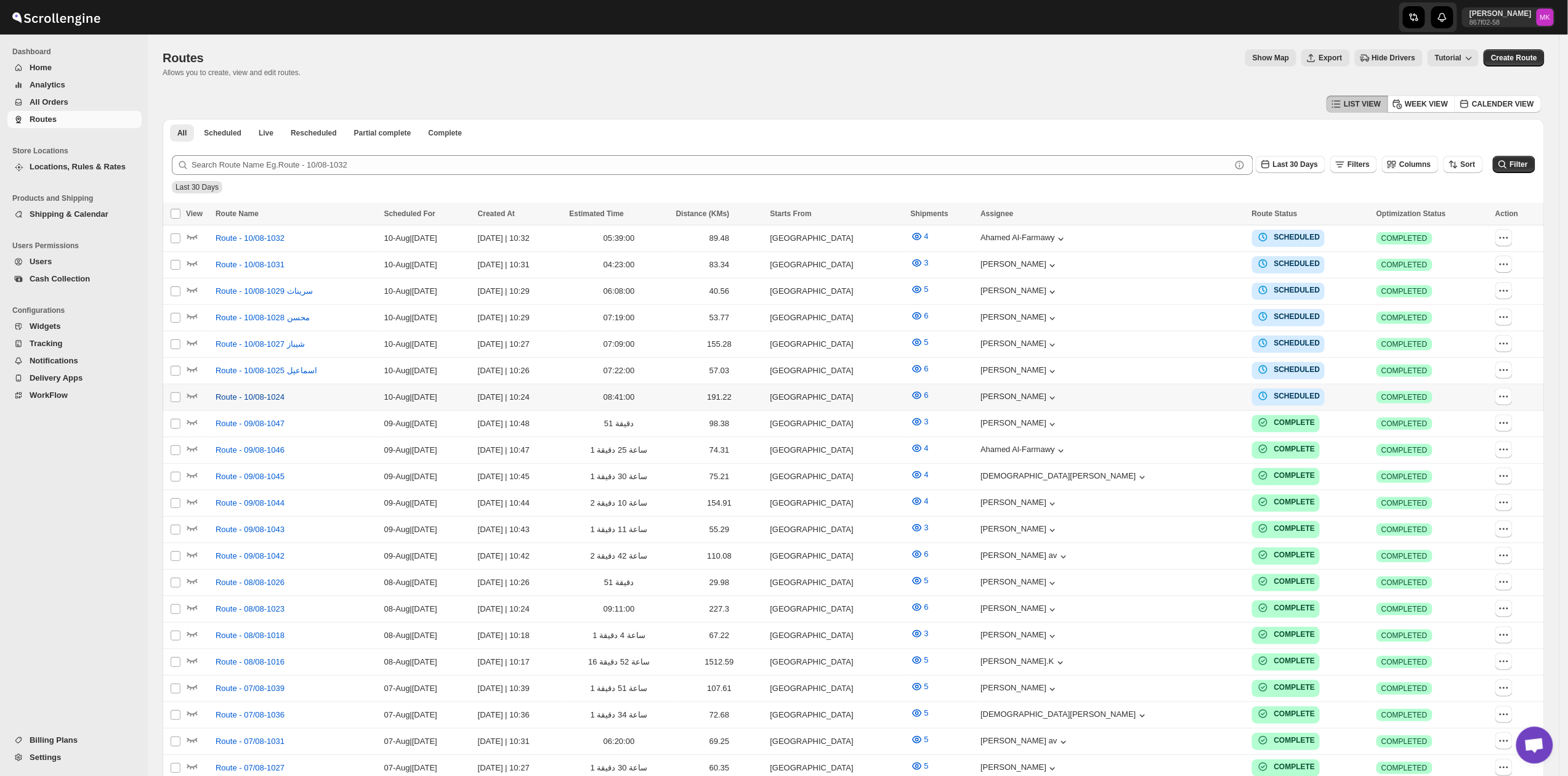
click at [236, 392] on span "Route - 10/08-1024" at bounding box center [250, 397] width 69 height 12
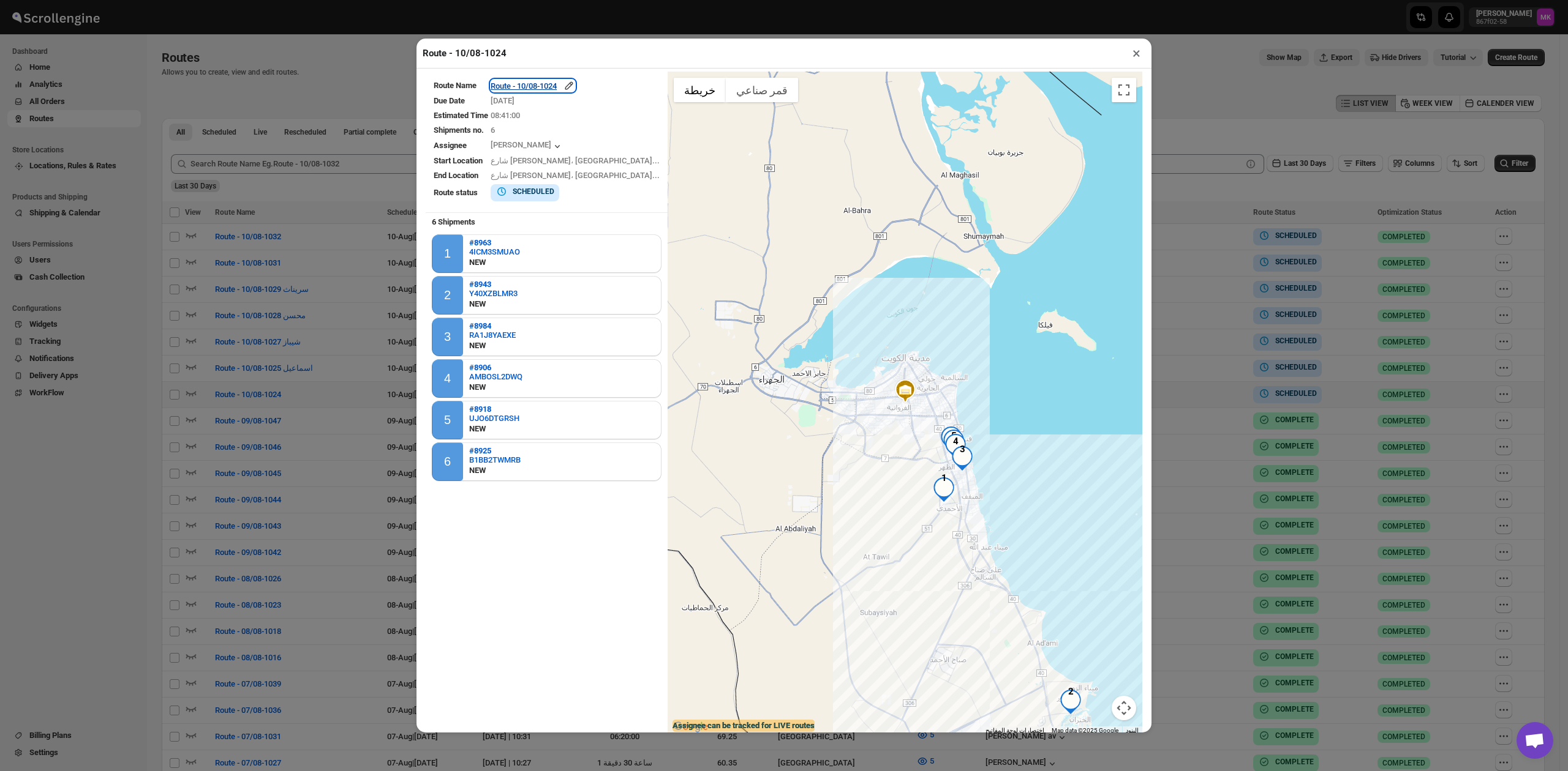
click at [557, 86] on div "Route - 10/08-1024" at bounding box center [533, 86] width 84 height 12
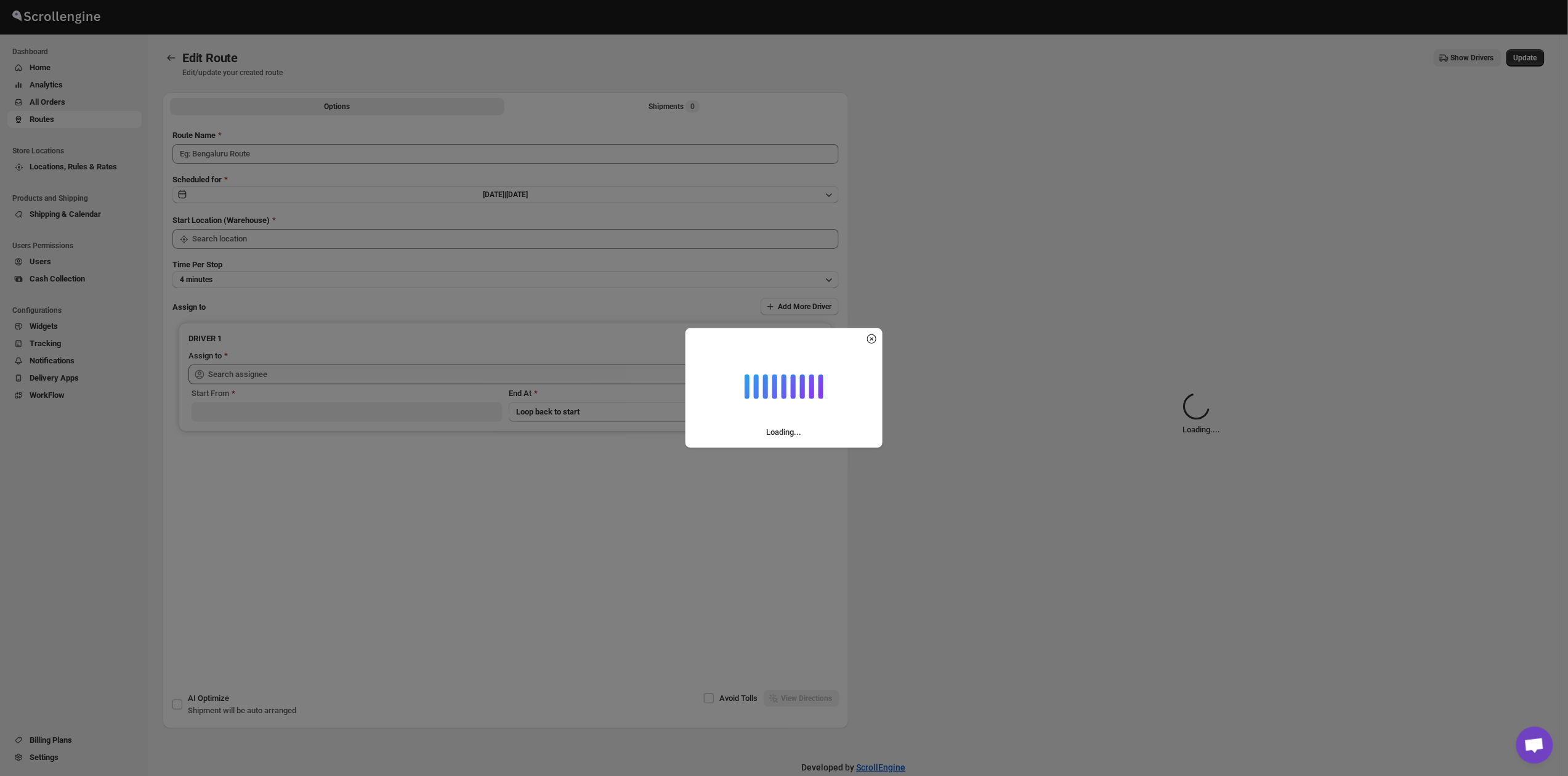
type input "Route - 10/08-1024"
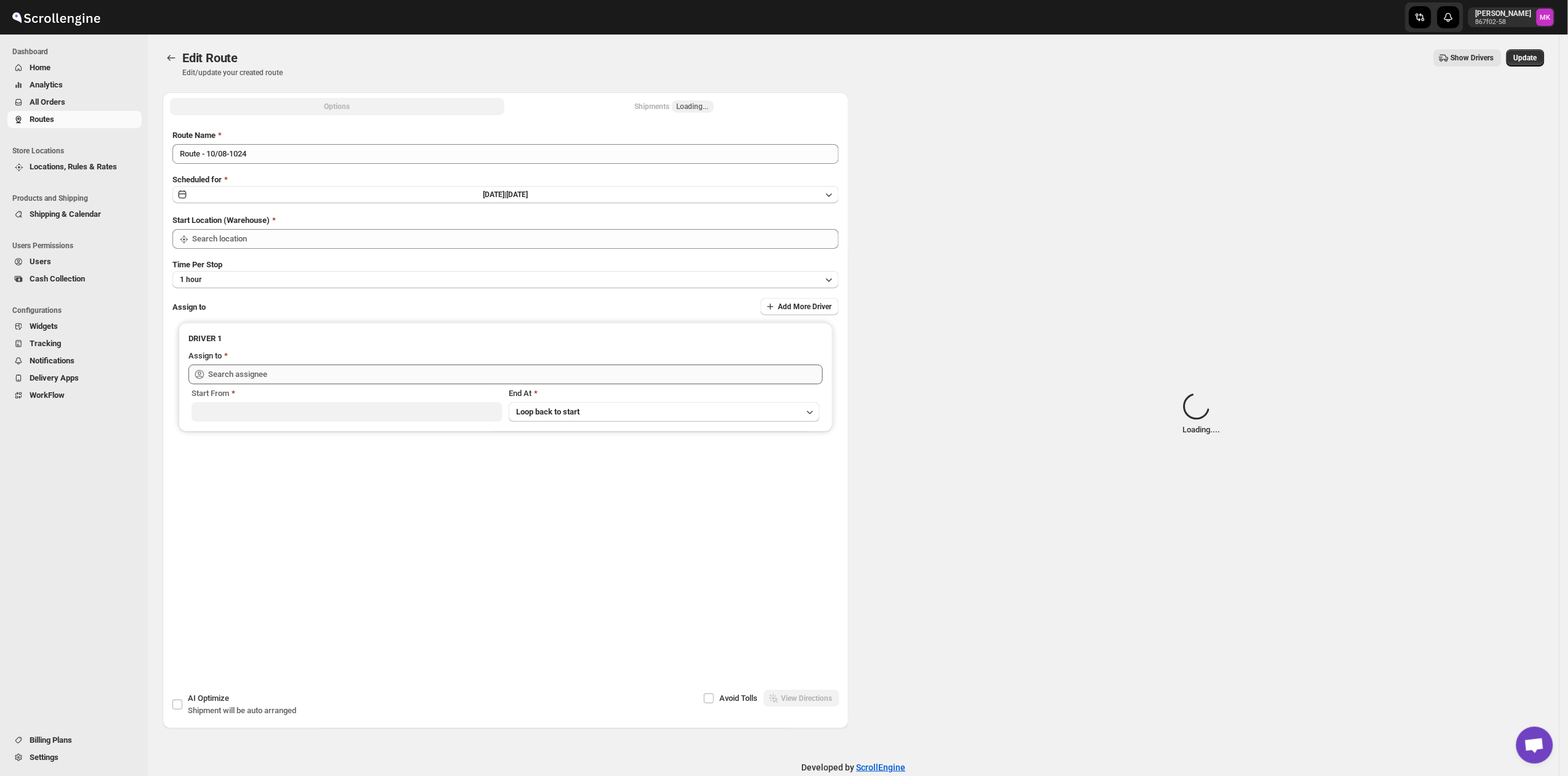
type input "[GEOGRAPHIC_DATA]"
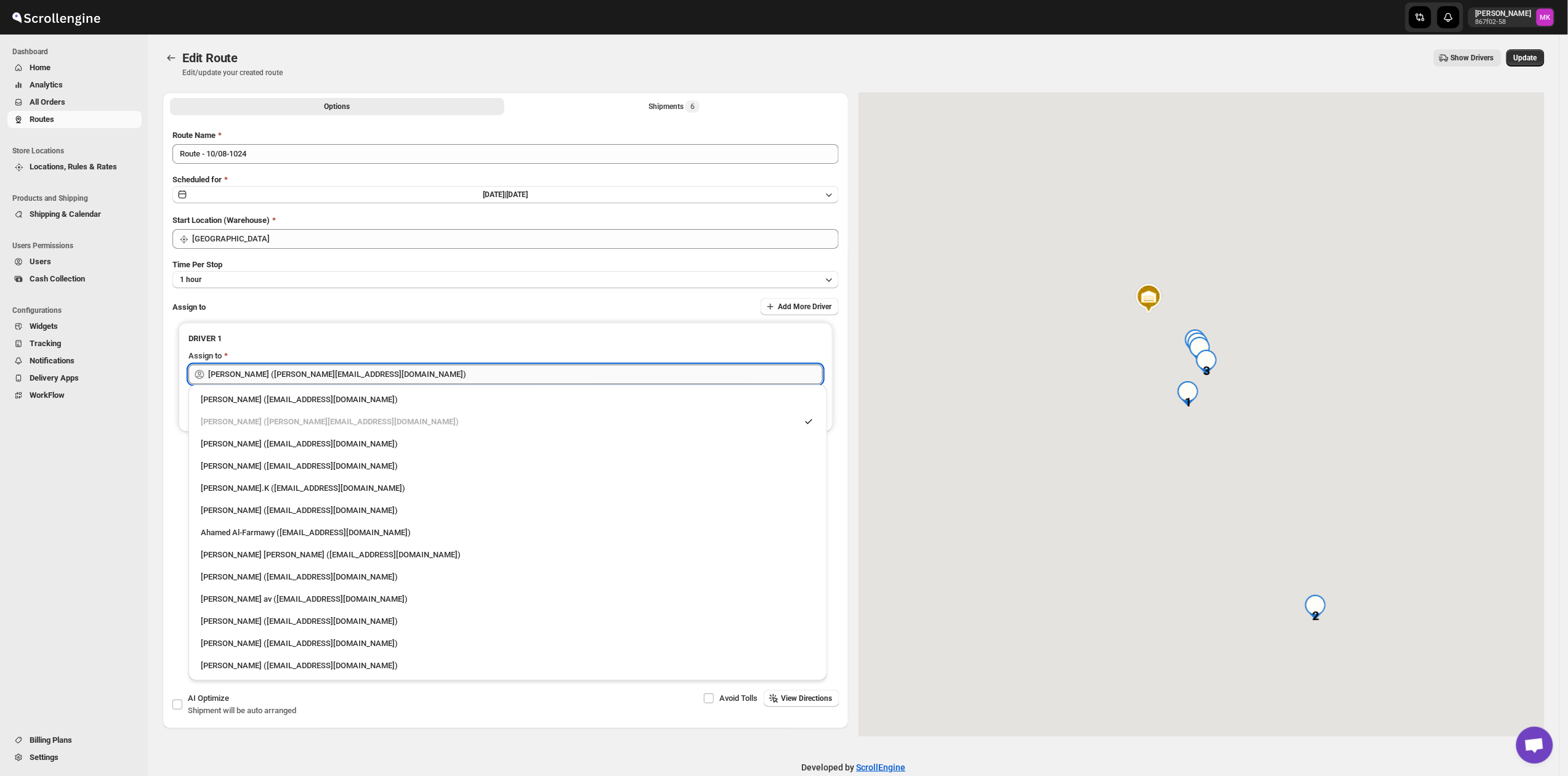
click at [365, 366] on input "[PERSON_NAME] ([PERSON_NAME][EMAIL_ADDRESS][DOMAIN_NAME])" at bounding box center [515, 375] width 614 height 20
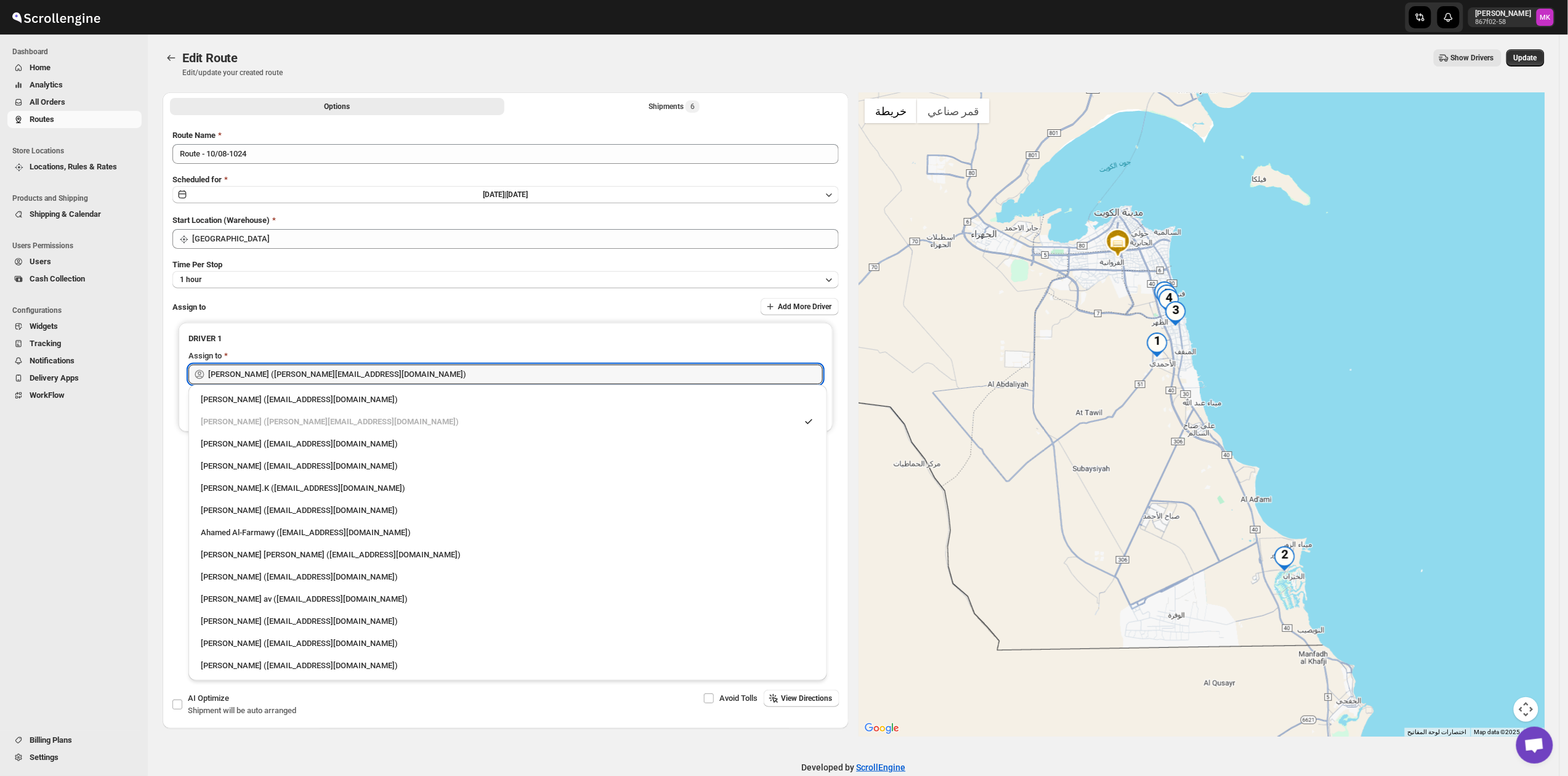
click at [308, 491] on div "[PERSON_NAME].K ([EMAIL_ADDRESS][DOMAIN_NAME])" at bounding box center [508, 488] width 629 height 20
type input "[PERSON_NAME].K ([EMAIL_ADDRESS][DOMAIN_NAME])"
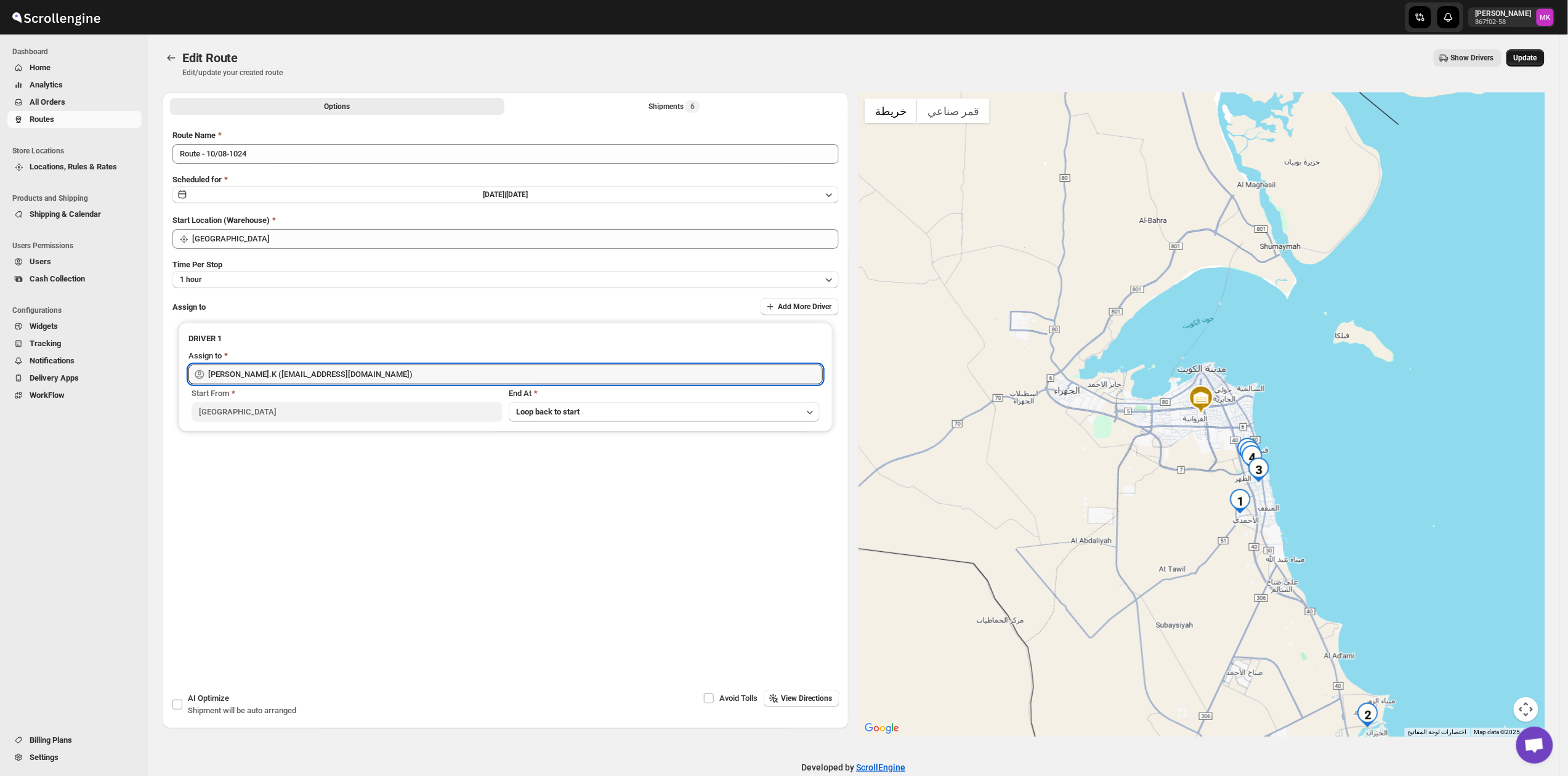
click at [1535, 53] on span "Update" at bounding box center [1526, 57] width 24 height 10
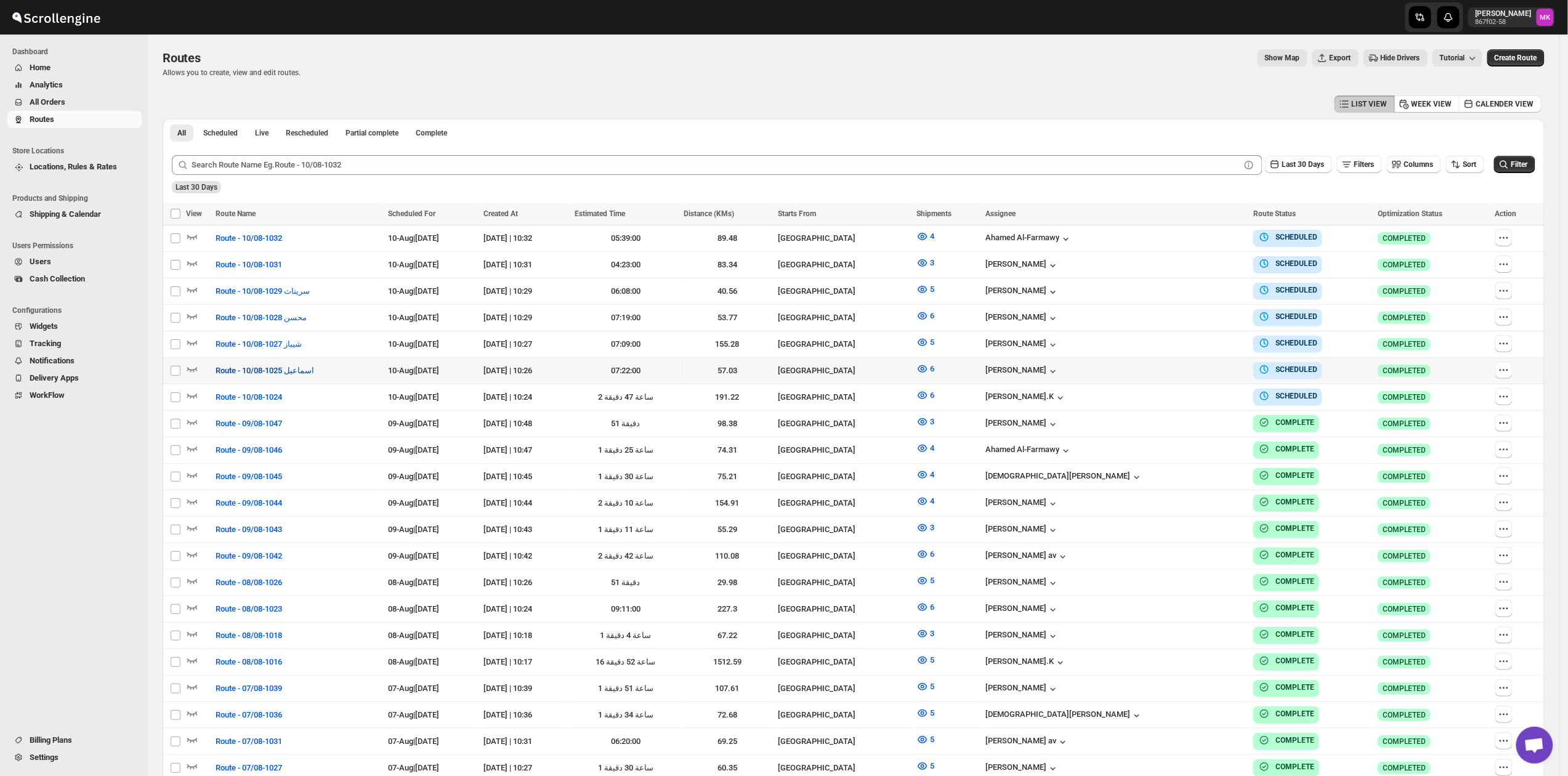
click at [249, 371] on span "Route - 10/08-1025 اسماعيل" at bounding box center [265, 371] width 99 height 12
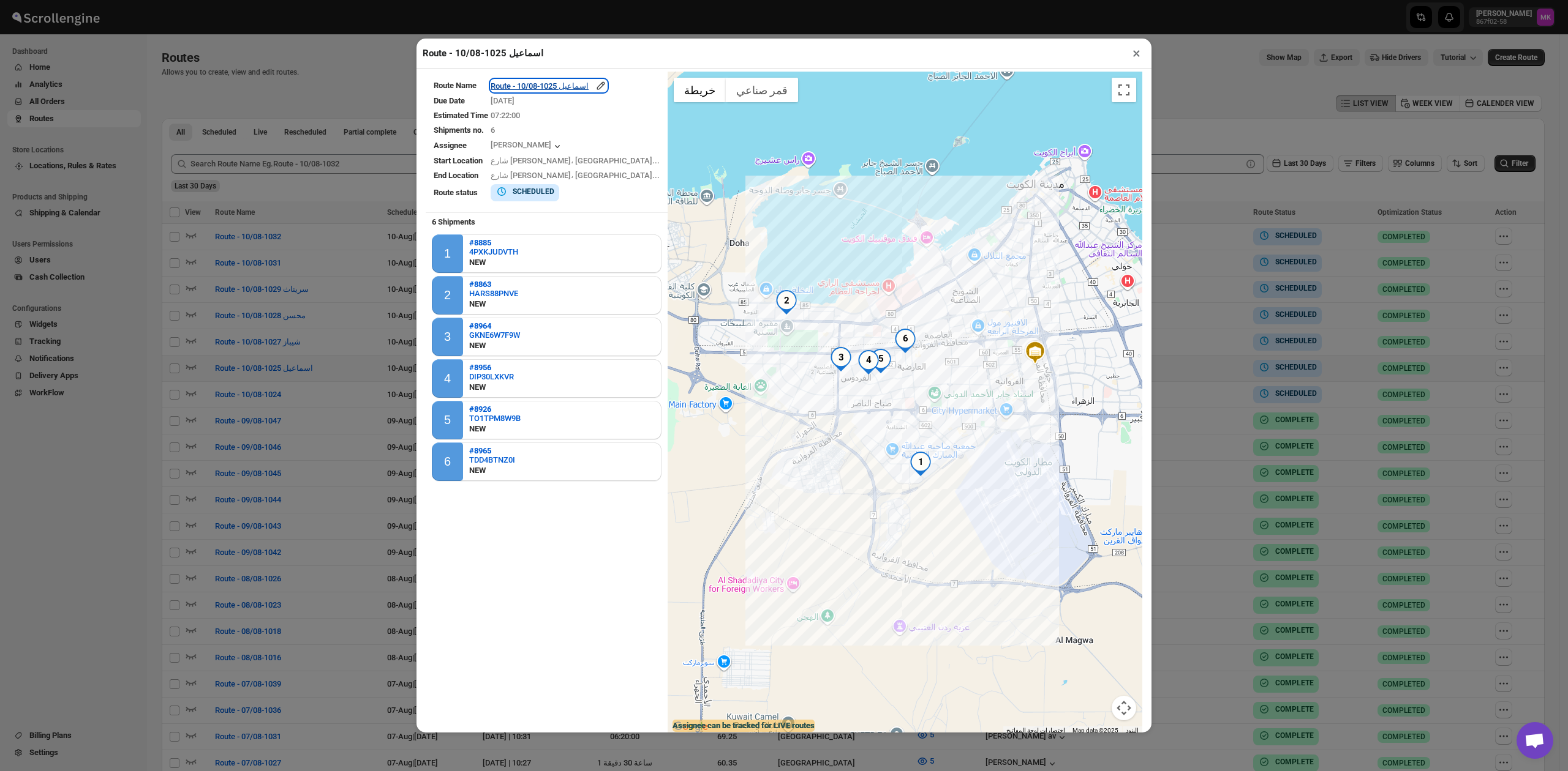
click at [532, 92] on div "Route - 10/08-1025 اسماعيل" at bounding box center [549, 86] width 116 height 12
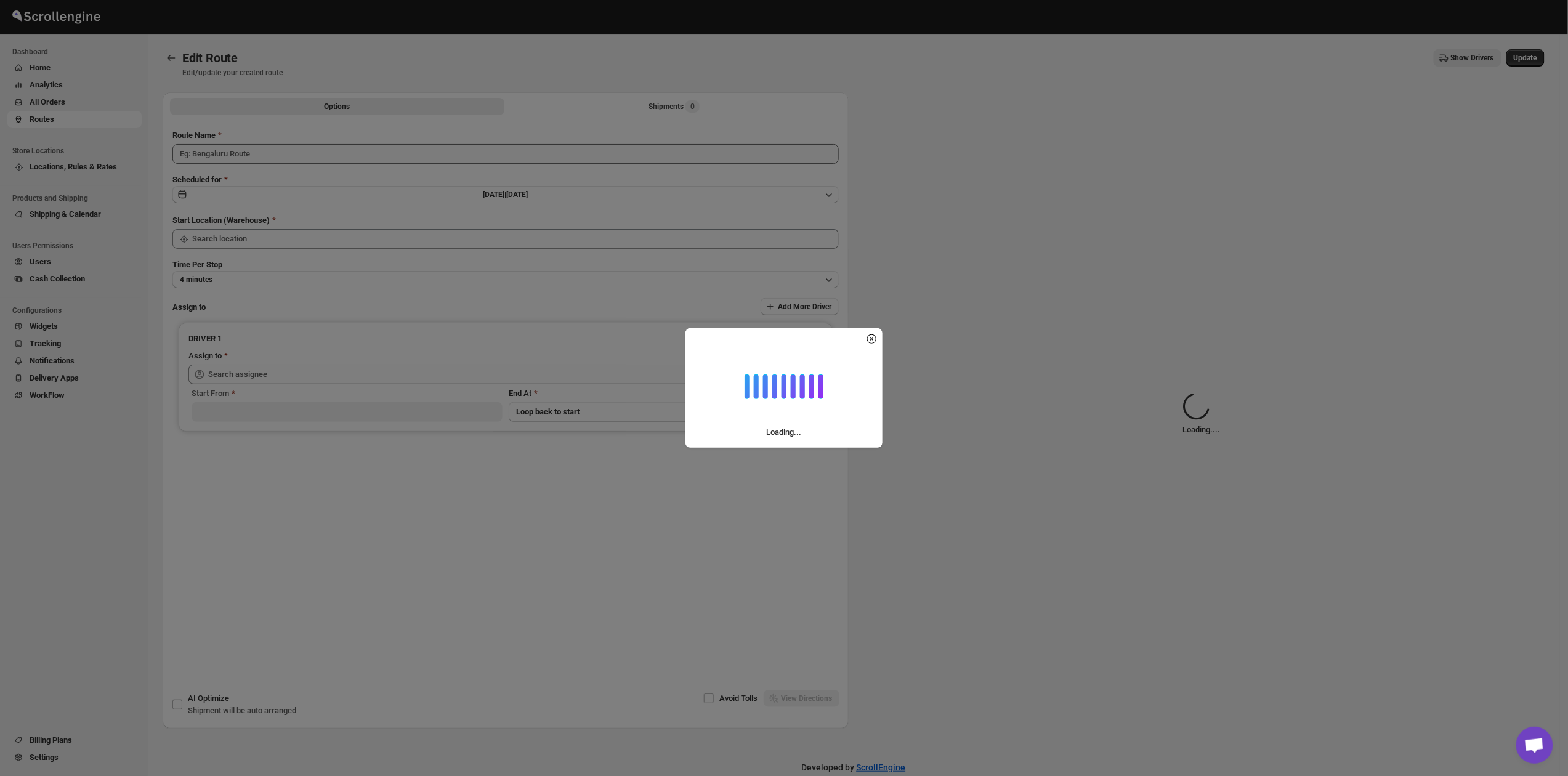
type input "Route - 10/08-1025 اسماعيل"
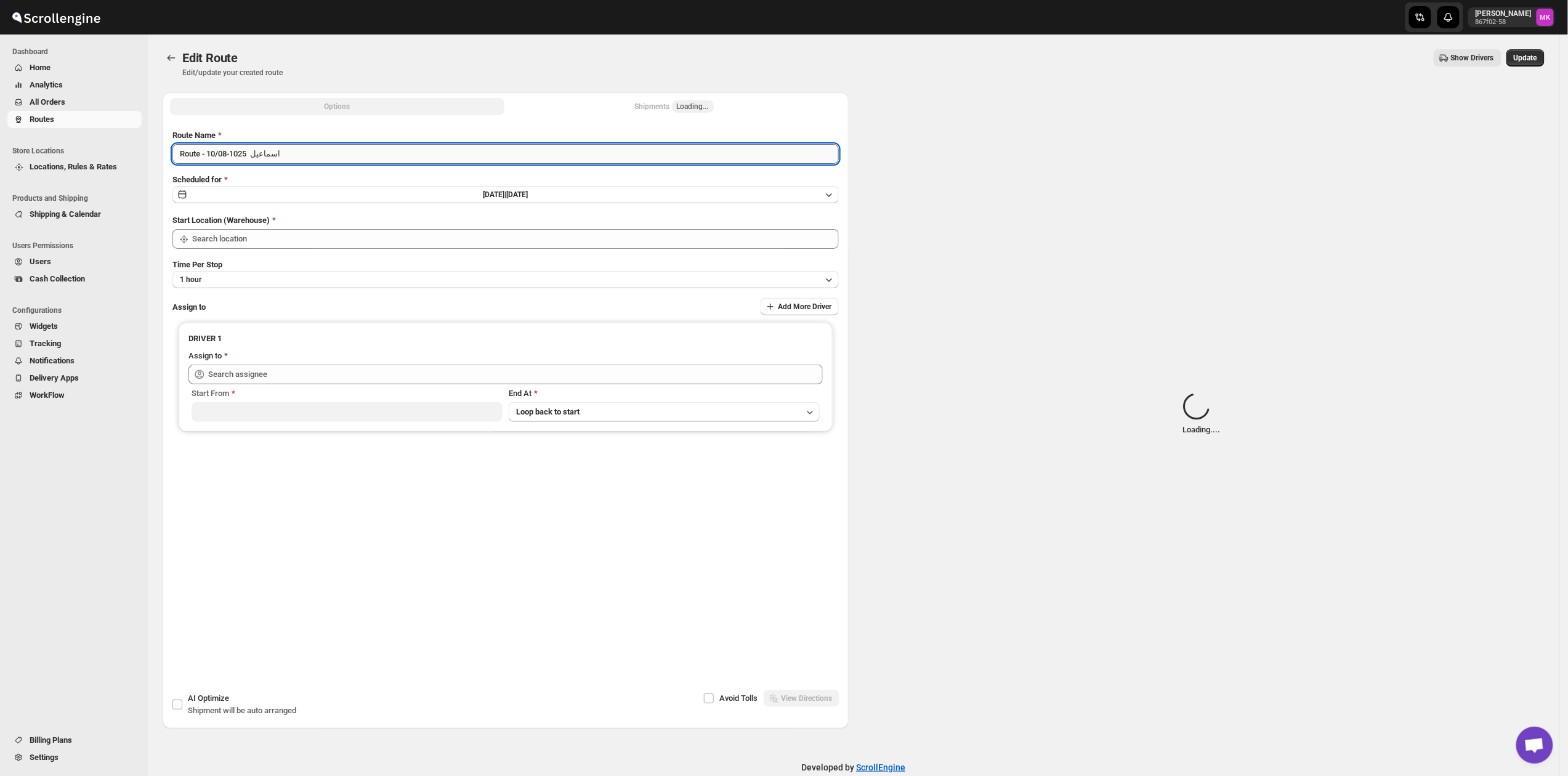
click at [264, 156] on input "Route - 10/08-1025 اسماعيل" at bounding box center [505, 154] width 667 height 20
type input "[GEOGRAPHIC_DATA]"
click at [264, 156] on input "Route - 10/08-1025 اسماعيل" at bounding box center [505, 154] width 667 height 20
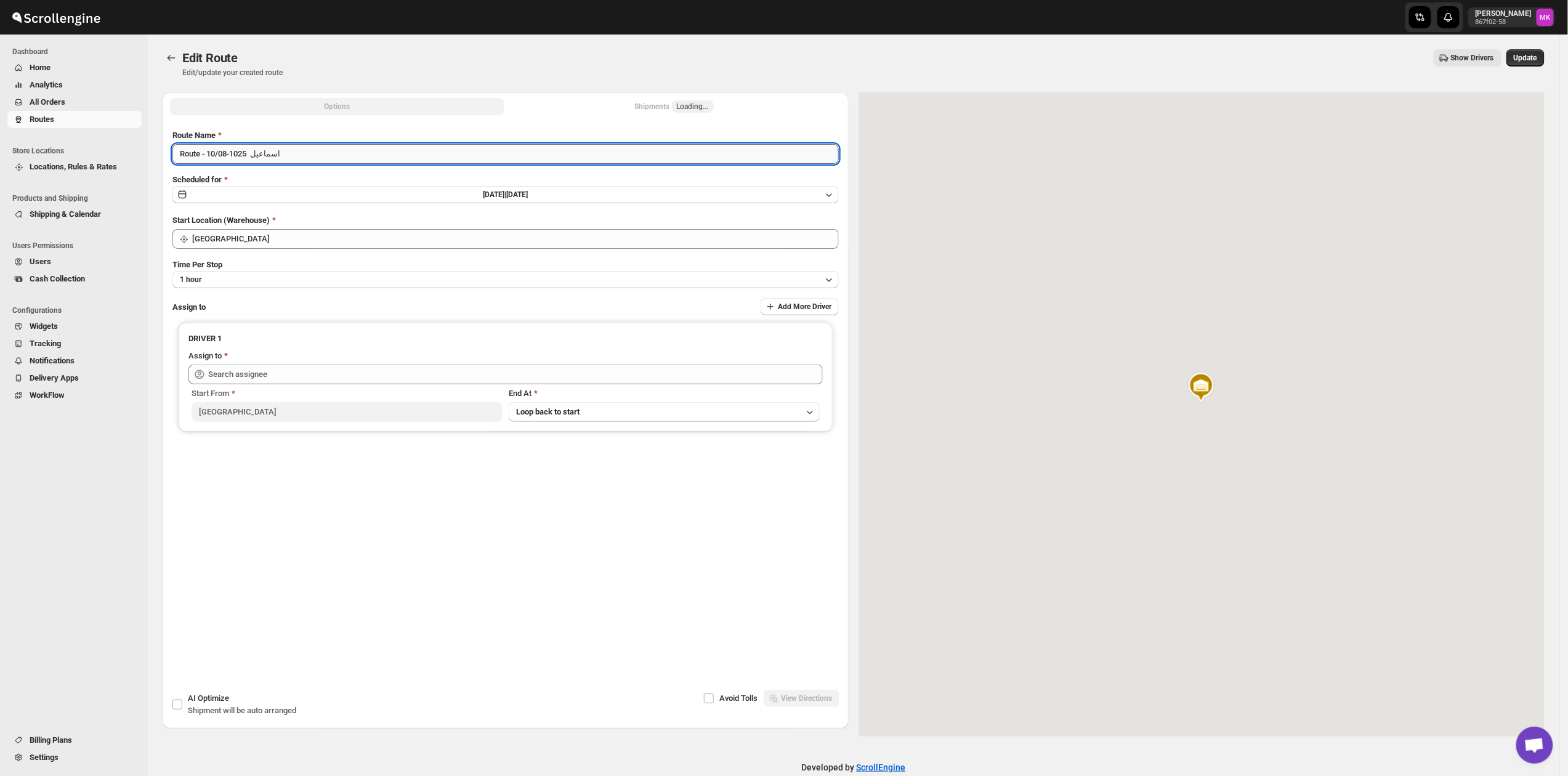
type input "[PERSON_NAME] ([PERSON_NAME][EMAIL_ADDRESS][DOMAIN_NAME])"
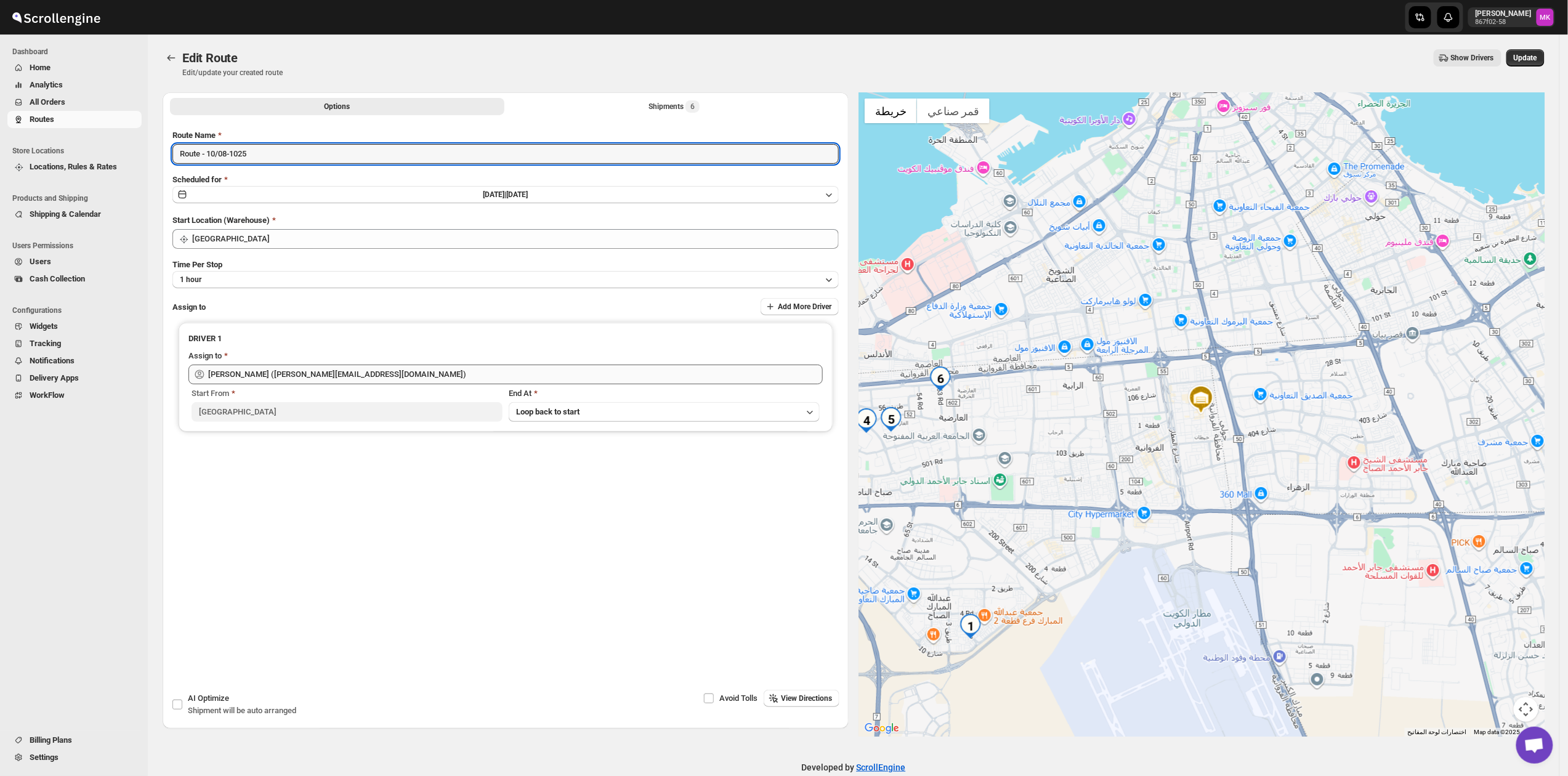
type input "Route - 10/08-1025"
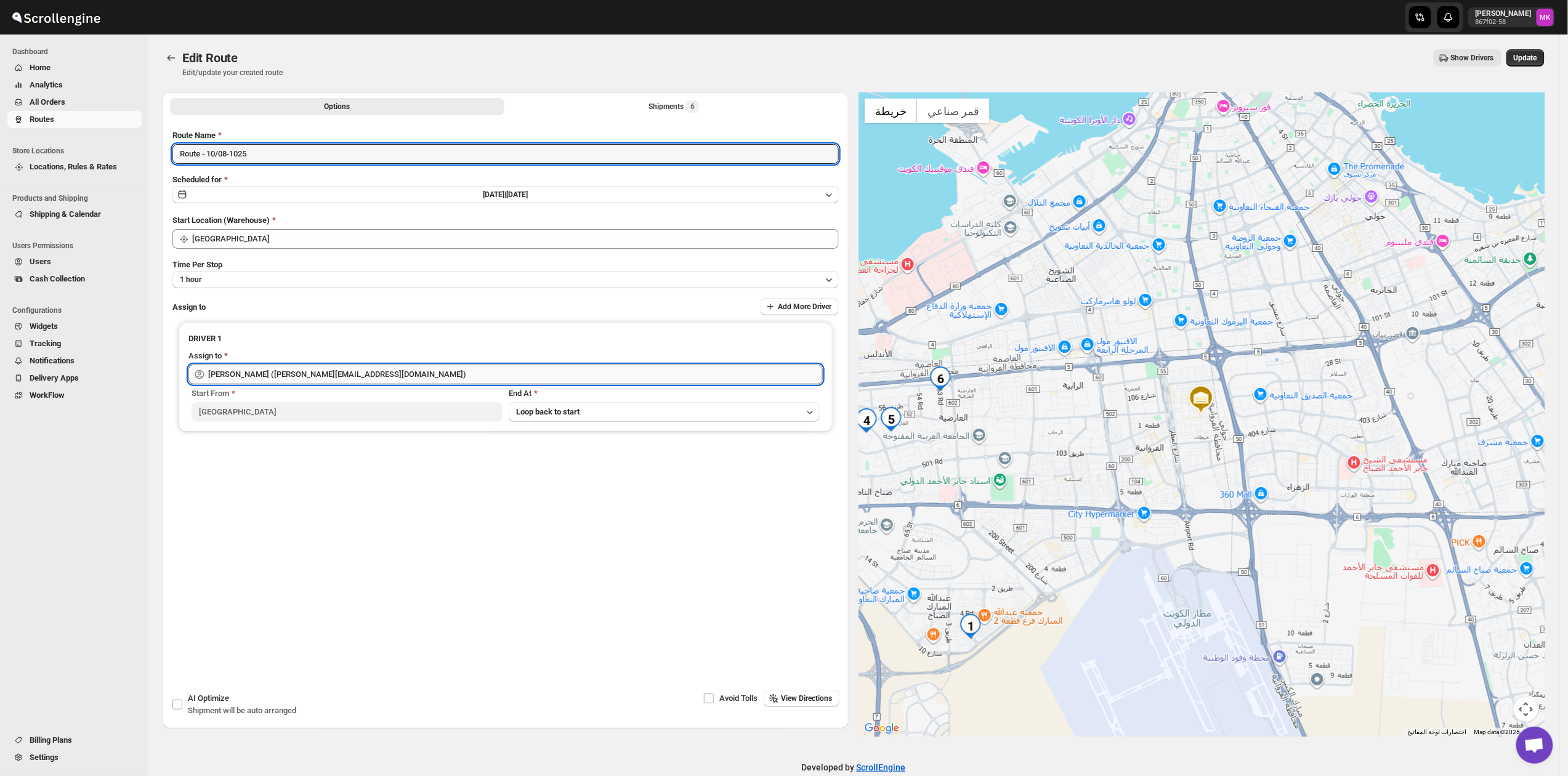
click at [279, 373] on input "[PERSON_NAME] ([PERSON_NAME][EMAIL_ADDRESS][DOMAIN_NAME])" at bounding box center [515, 375] width 614 height 20
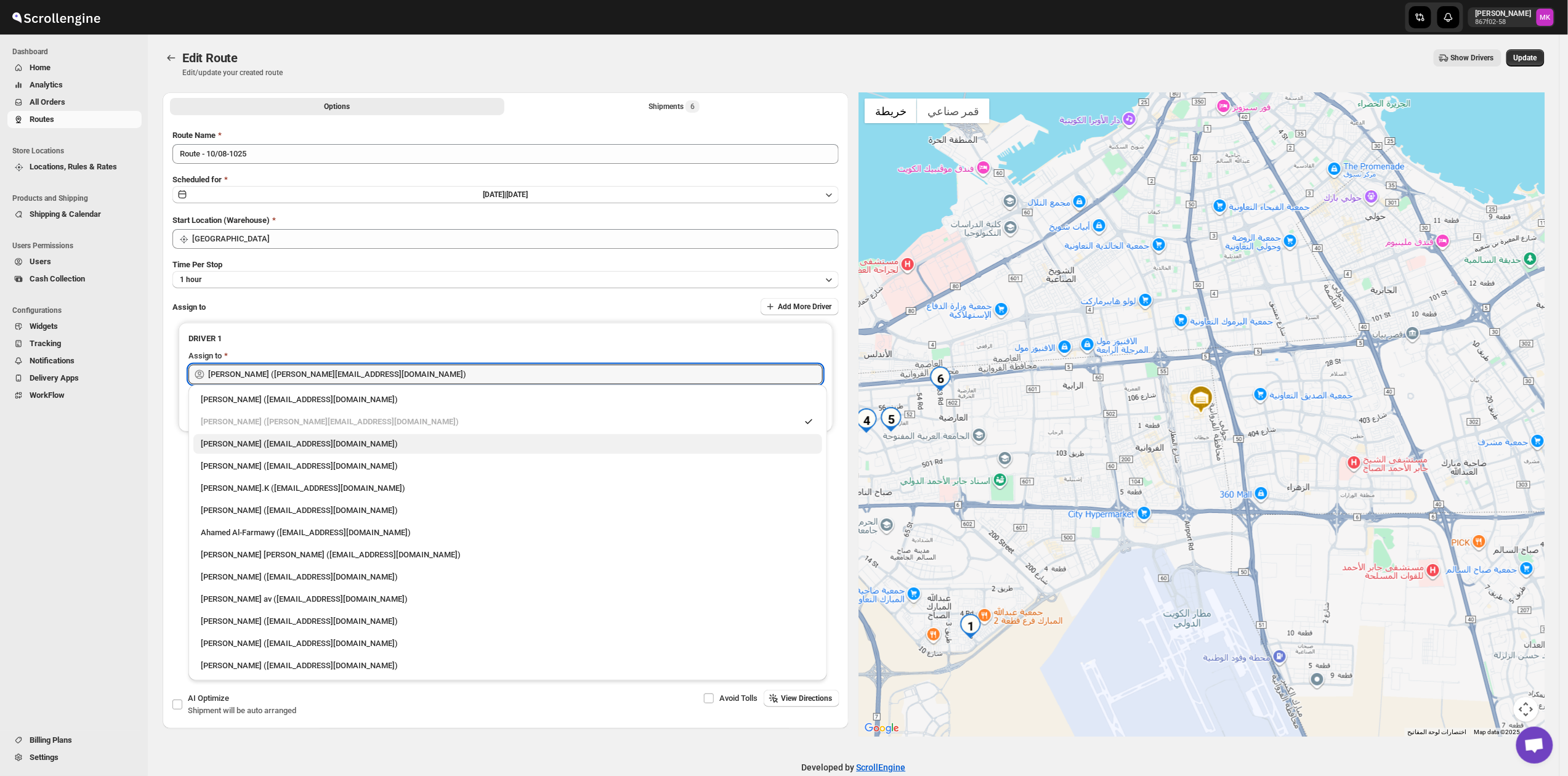
click at [308, 449] on div "[PERSON_NAME] ([EMAIL_ADDRESS][DOMAIN_NAME])" at bounding box center [507, 444] width 614 height 12
type input "[PERSON_NAME] ([EMAIL_ADDRESS][DOMAIN_NAME])"
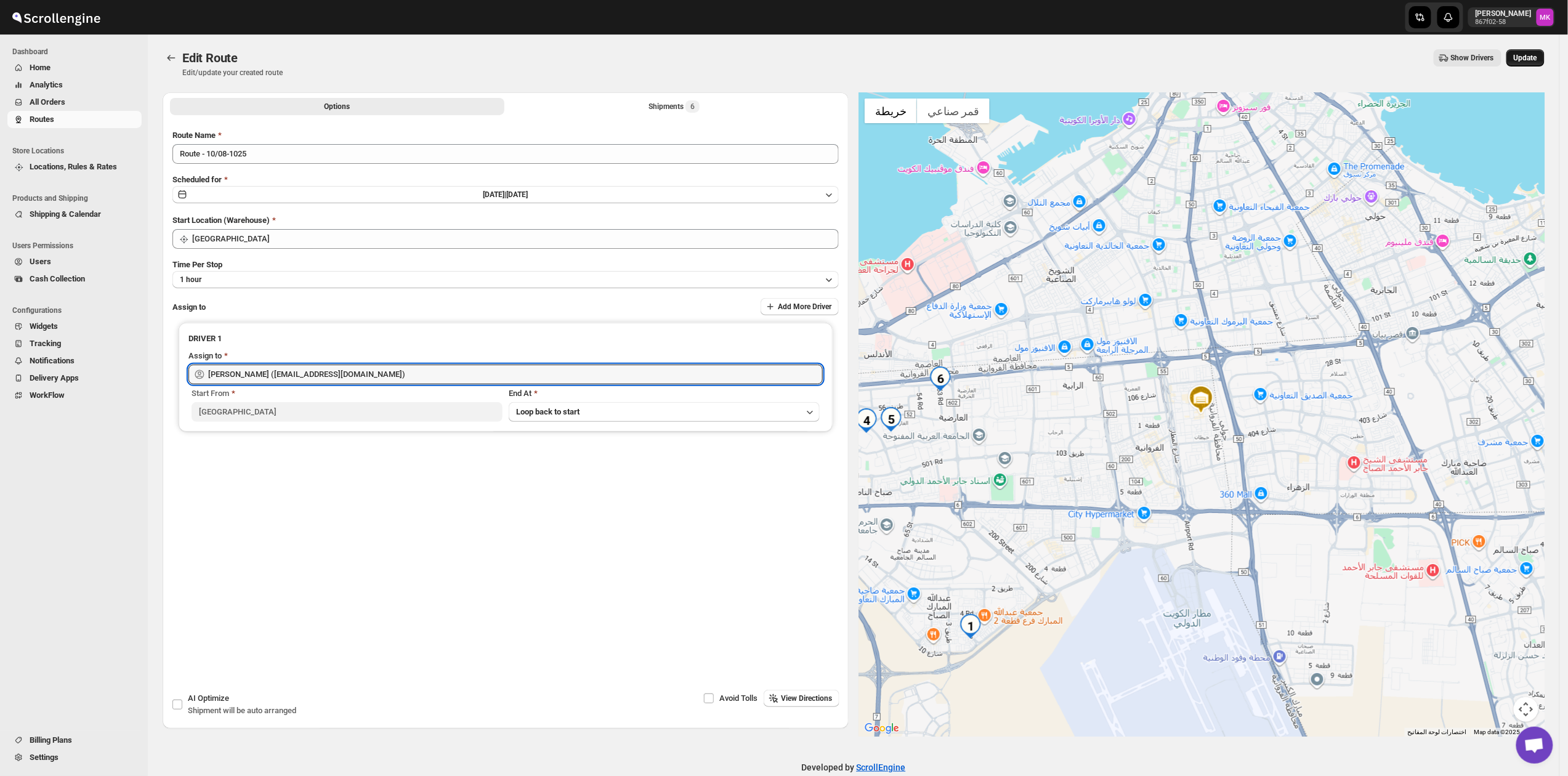
click at [1526, 55] on span "Update" at bounding box center [1526, 57] width 24 height 10
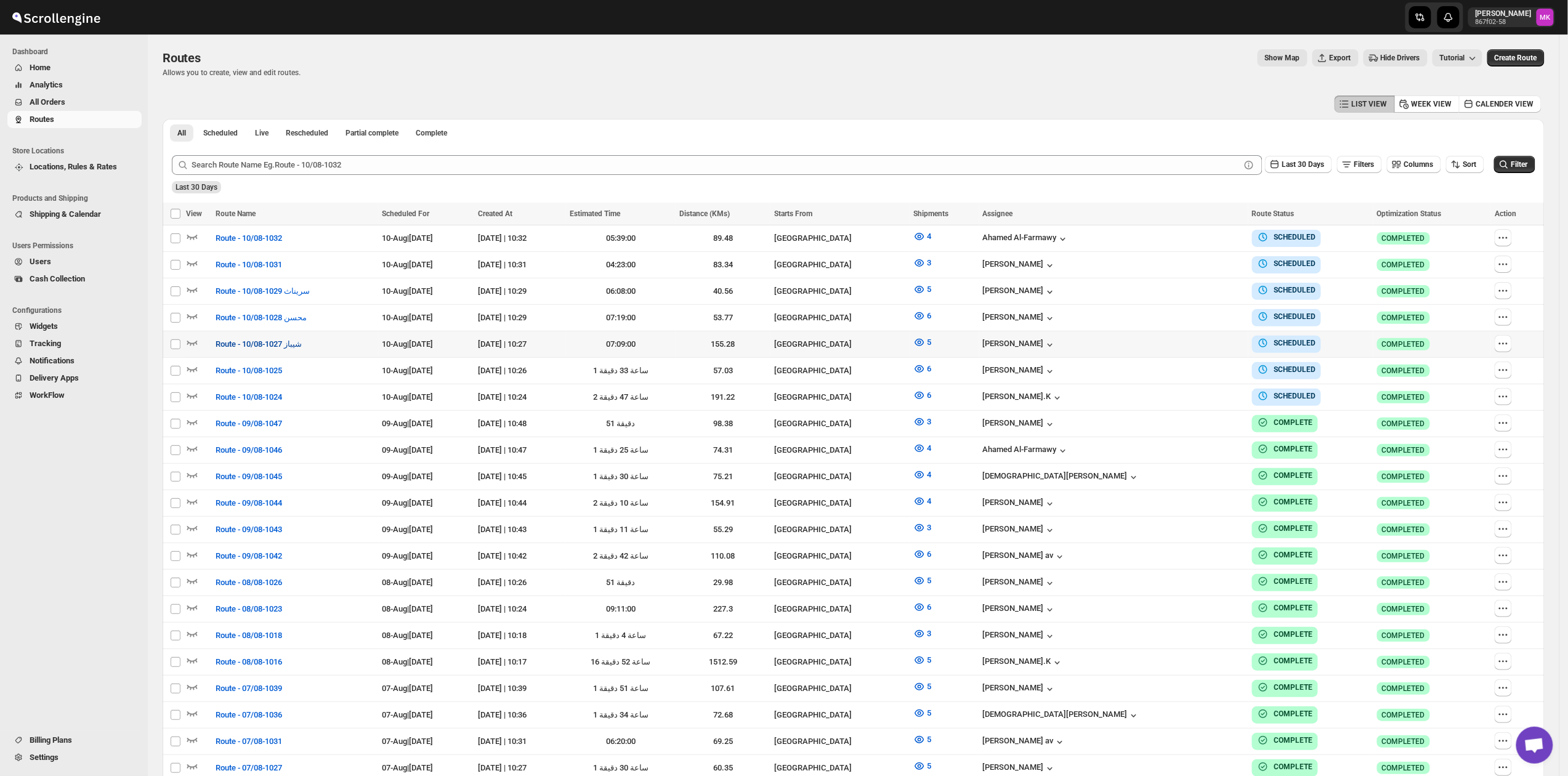
click at [232, 347] on button "Route - 10/08-1027 شيباز" at bounding box center [259, 344] width 101 height 20
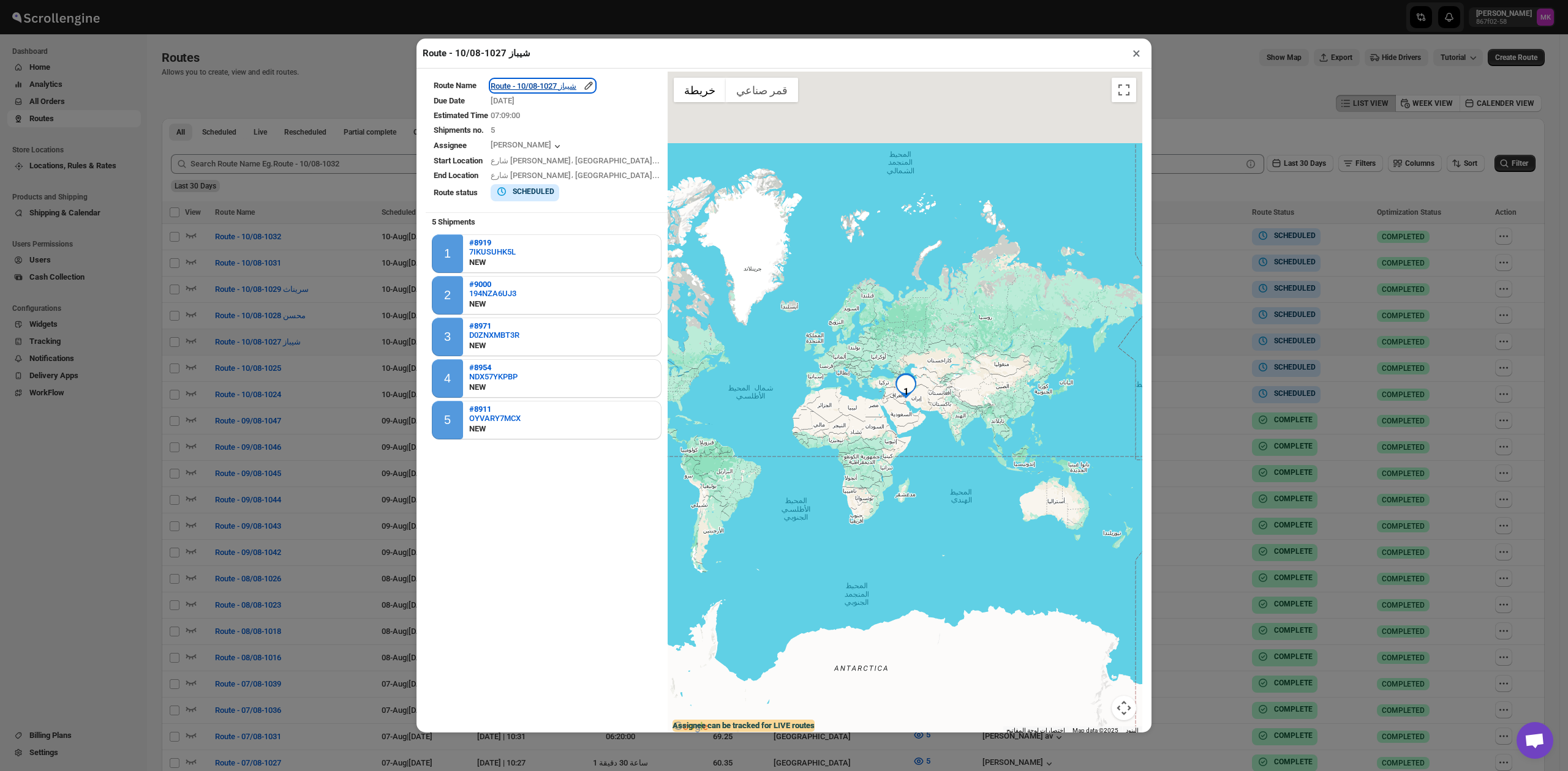
click at [539, 87] on div "Route - 10/08-1027 شيباز" at bounding box center [542, 86] width 104 height 12
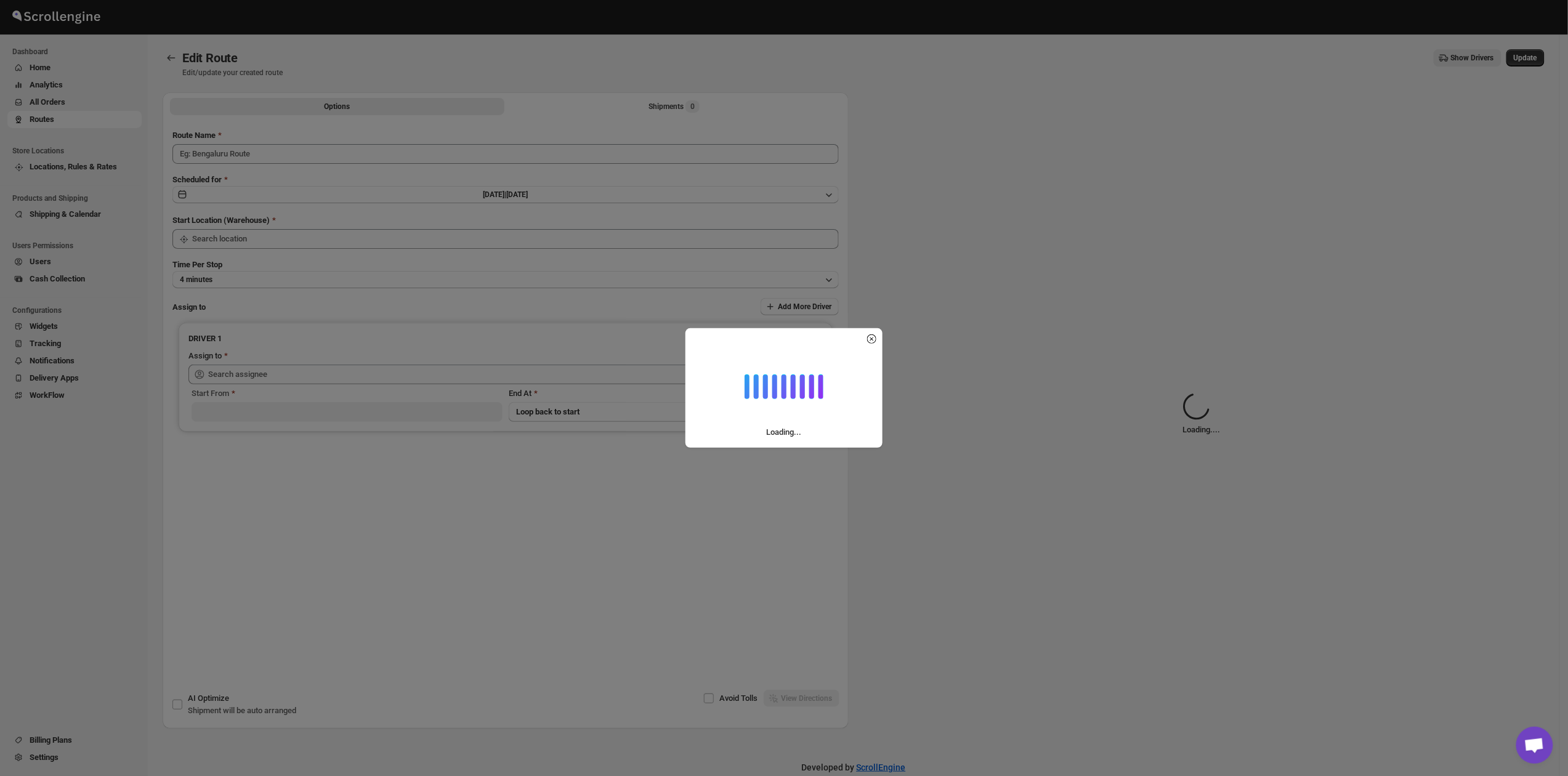
type input "Route - 10/08-1027 شيباز"
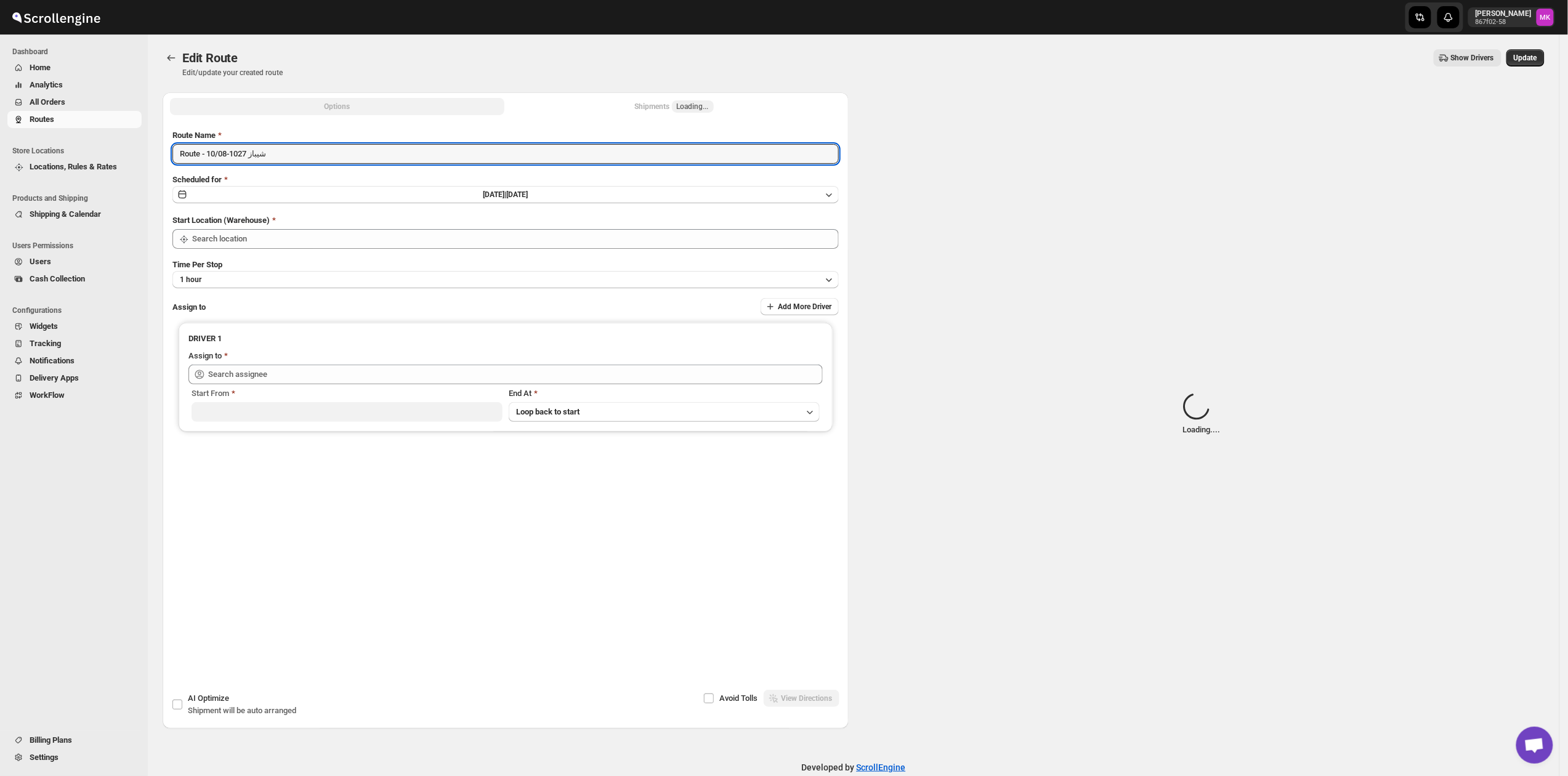
type input "[GEOGRAPHIC_DATA]"
click at [264, 153] on input "Route - 10/08-1027 شيباز" at bounding box center [505, 154] width 667 height 20
type input "[PERSON_NAME] ([PERSON_NAME][EMAIL_ADDRESS][DOMAIN_NAME])"
click at [264, 152] on input "Route - 10/08-1027 شيباز" at bounding box center [505, 154] width 667 height 20
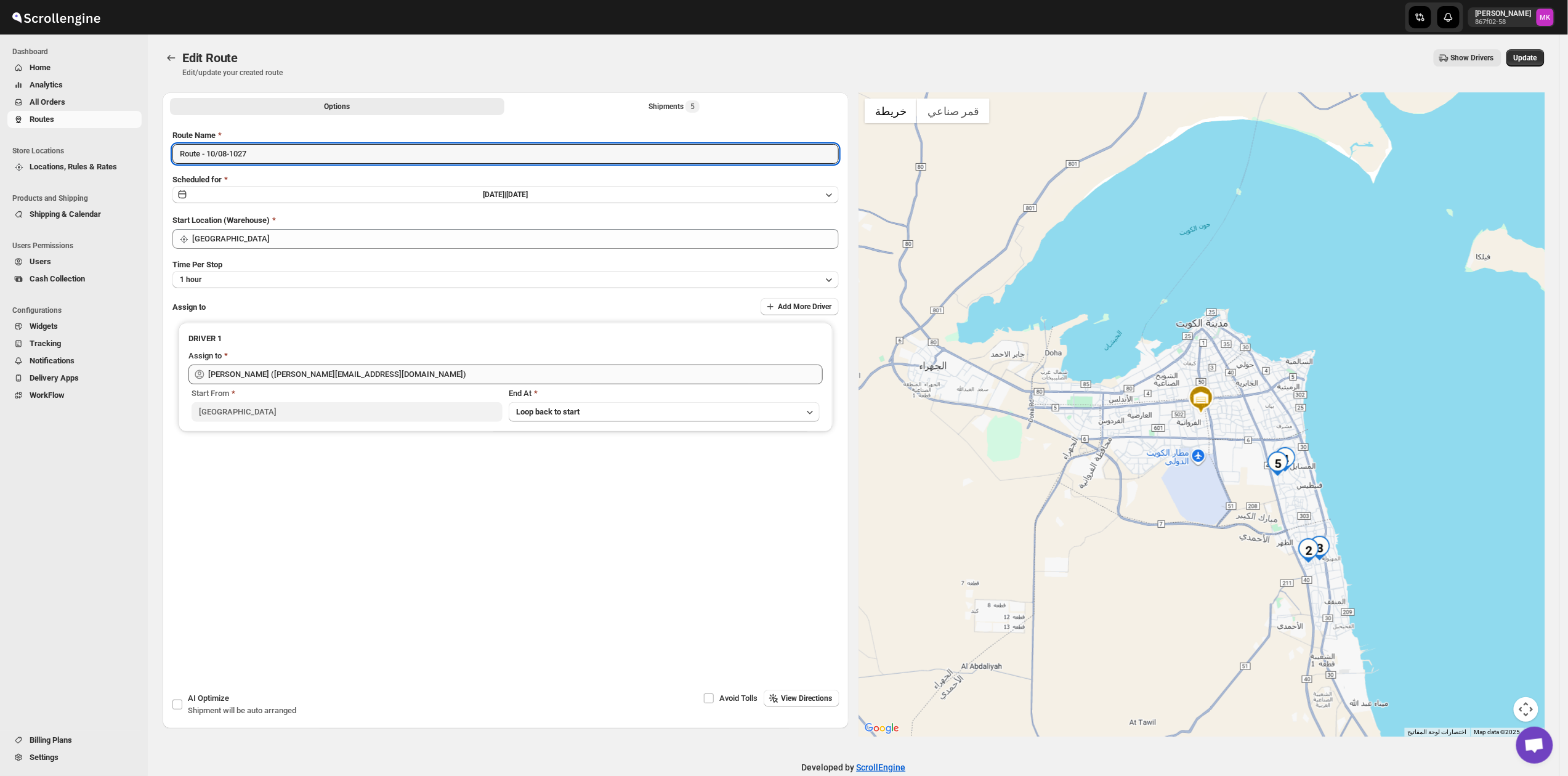
type input "Route - 10/08-1027"
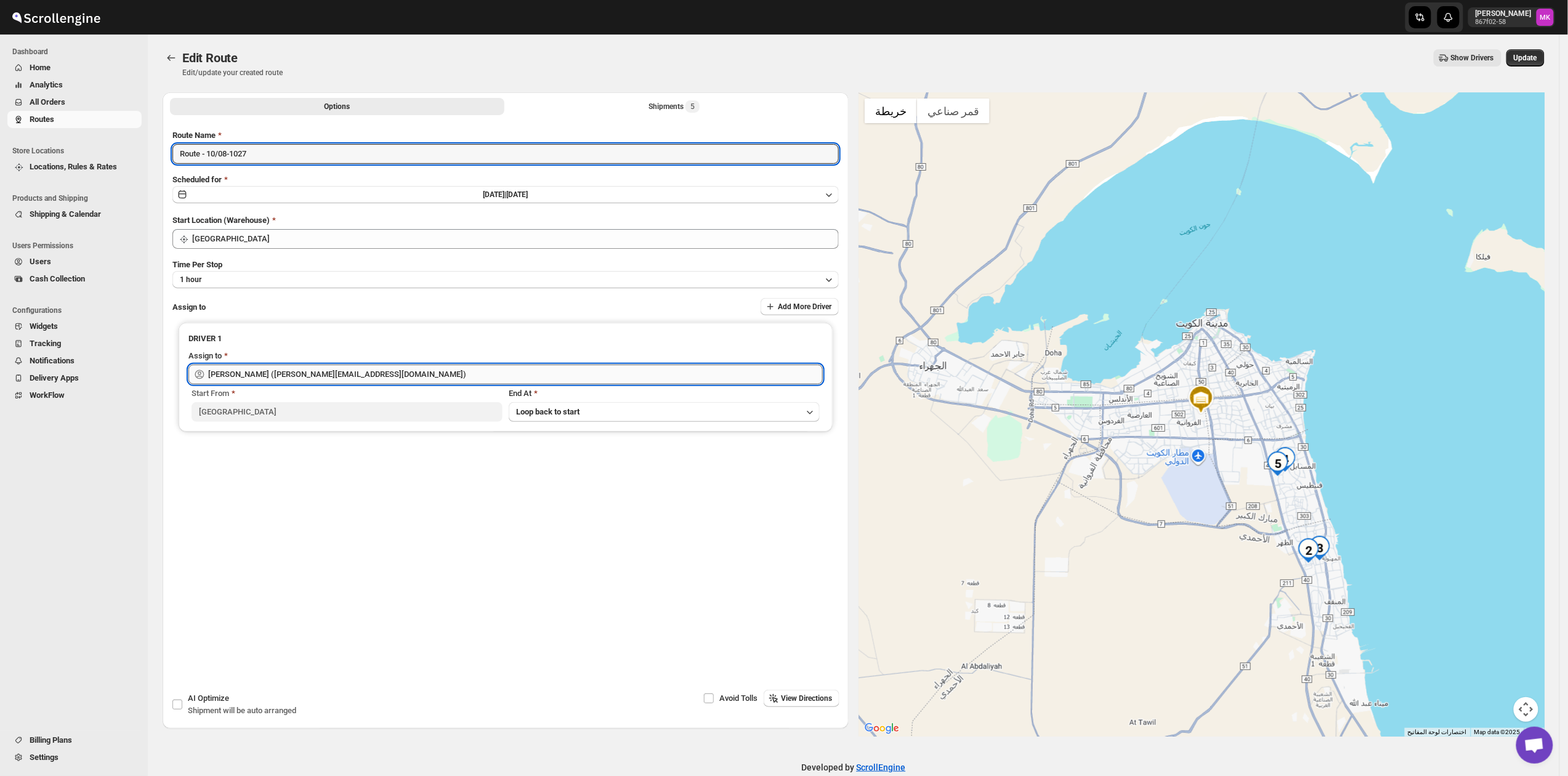
click at [245, 370] on input "[PERSON_NAME] ([PERSON_NAME][EMAIL_ADDRESS][DOMAIN_NAME])" at bounding box center [515, 375] width 614 height 20
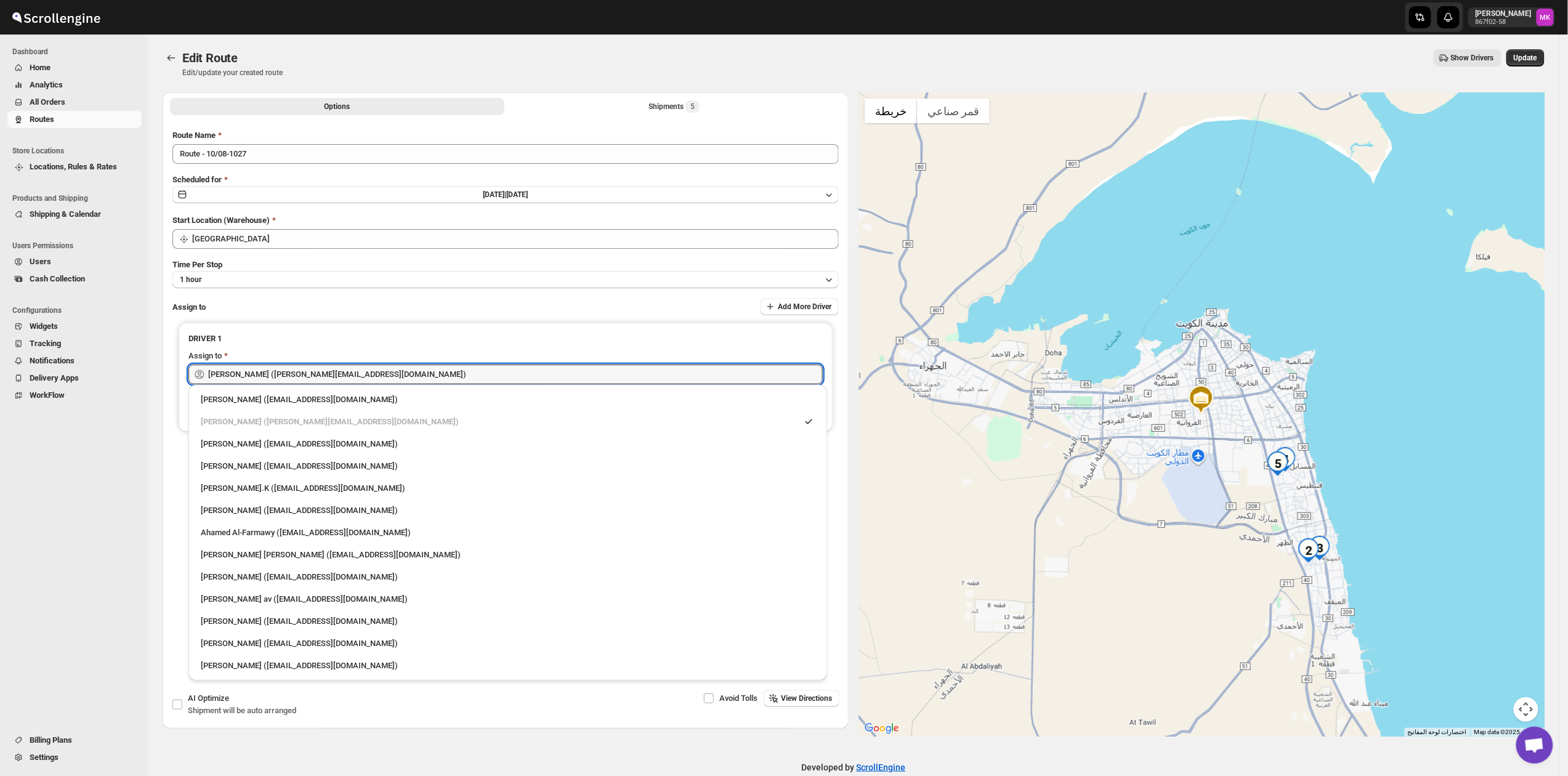
click at [264, 661] on div "[PERSON_NAME] ([EMAIL_ADDRESS][DOMAIN_NAME])" at bounding box center [507, 666] width 614 height 12
type input "[PERSON_NAME] ([EMAIL_ADDRESS][DOMAIN_NAME])"
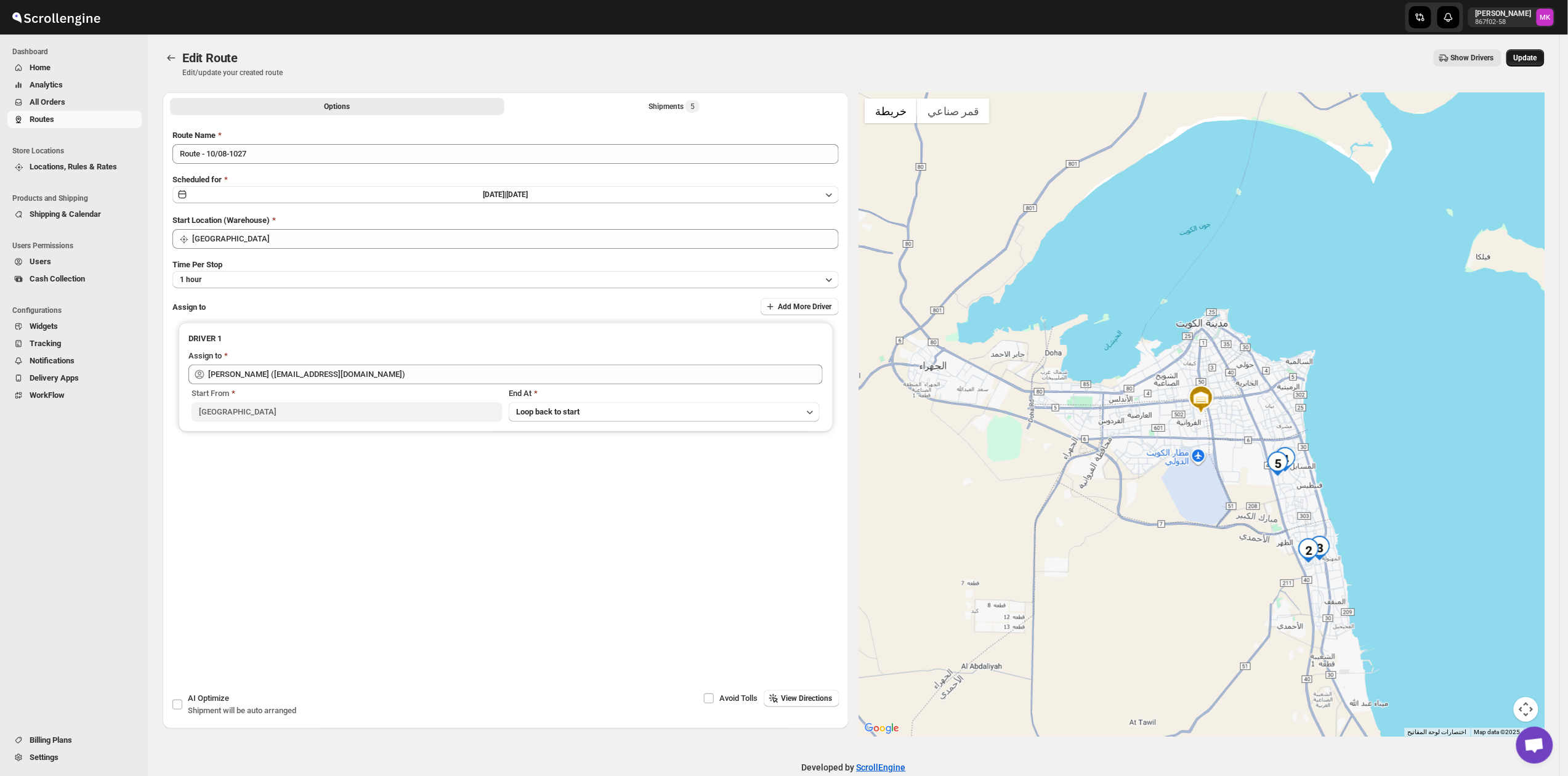
click at [1528, 55] on span "Update" at bounding box center [1526, 57] width 24 height 10
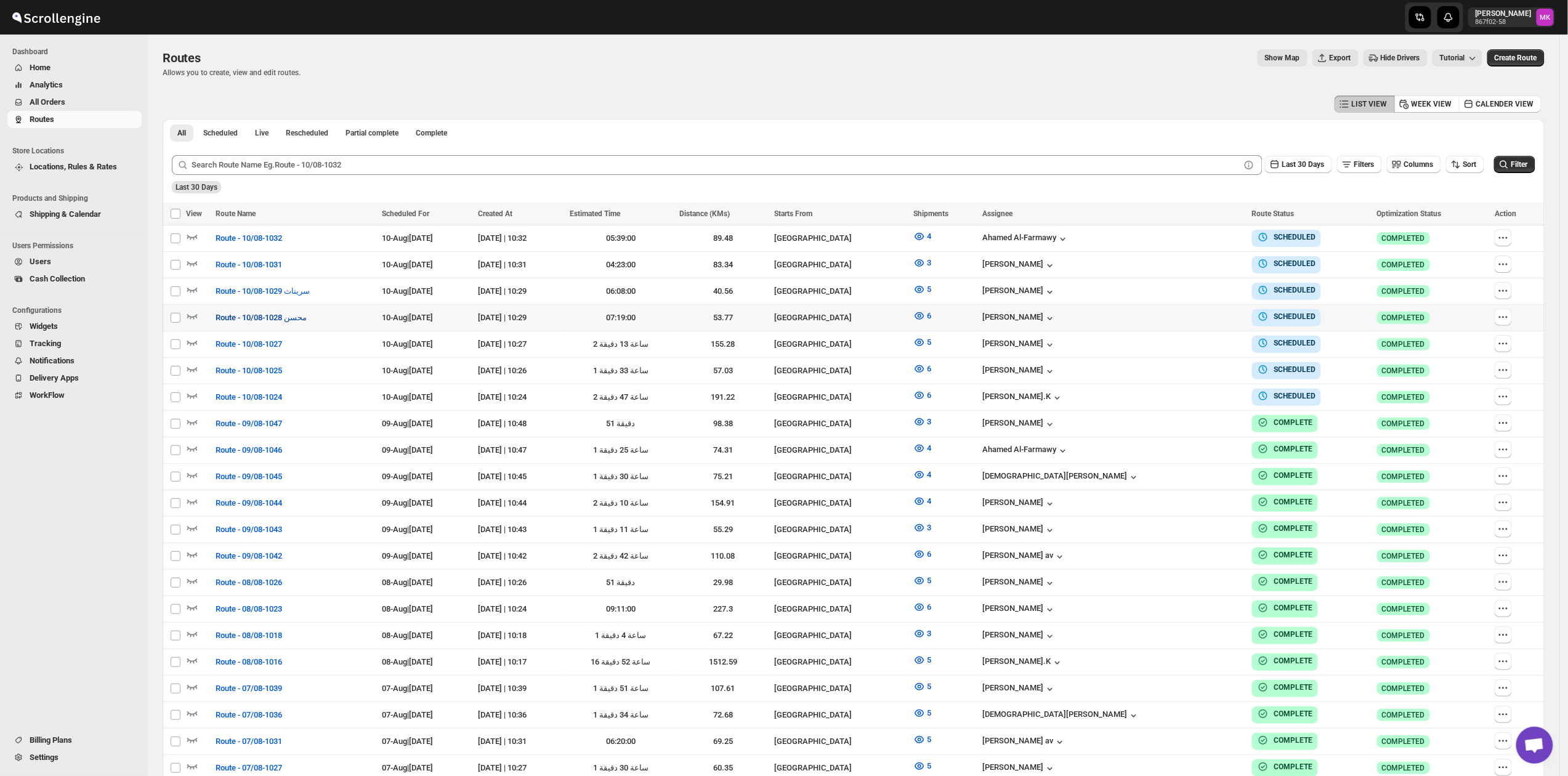
click at [249, 313] on span "Route - 10/08-1028 محسن" at bounding box center [262, 318] width 91 height 12
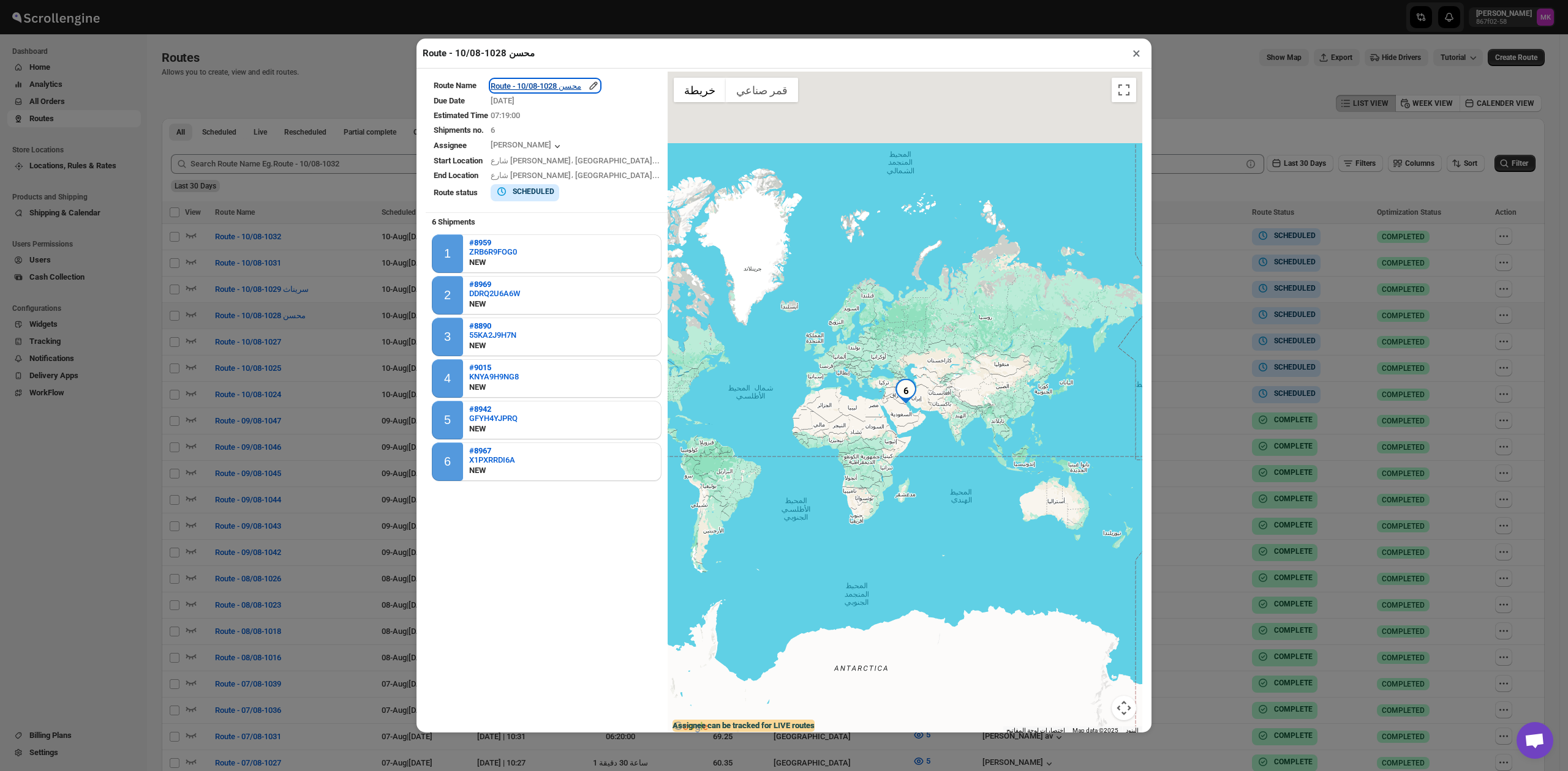
click at [526, 84] on div "Route - 10/08-1028 محسن" at bounding box center [545, 86] width 109 height 12
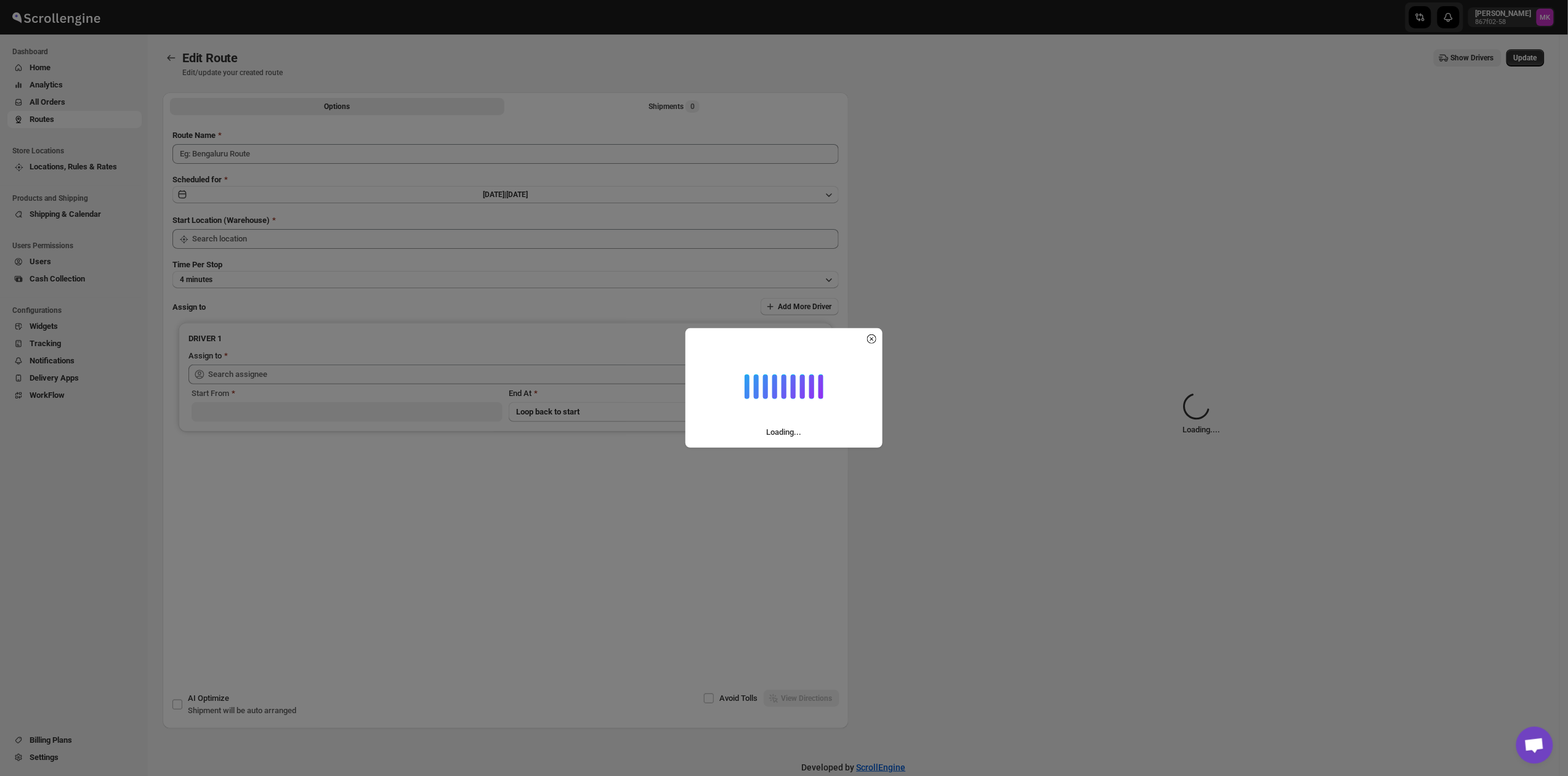
type input "Route - 10/08-1028 محسن"
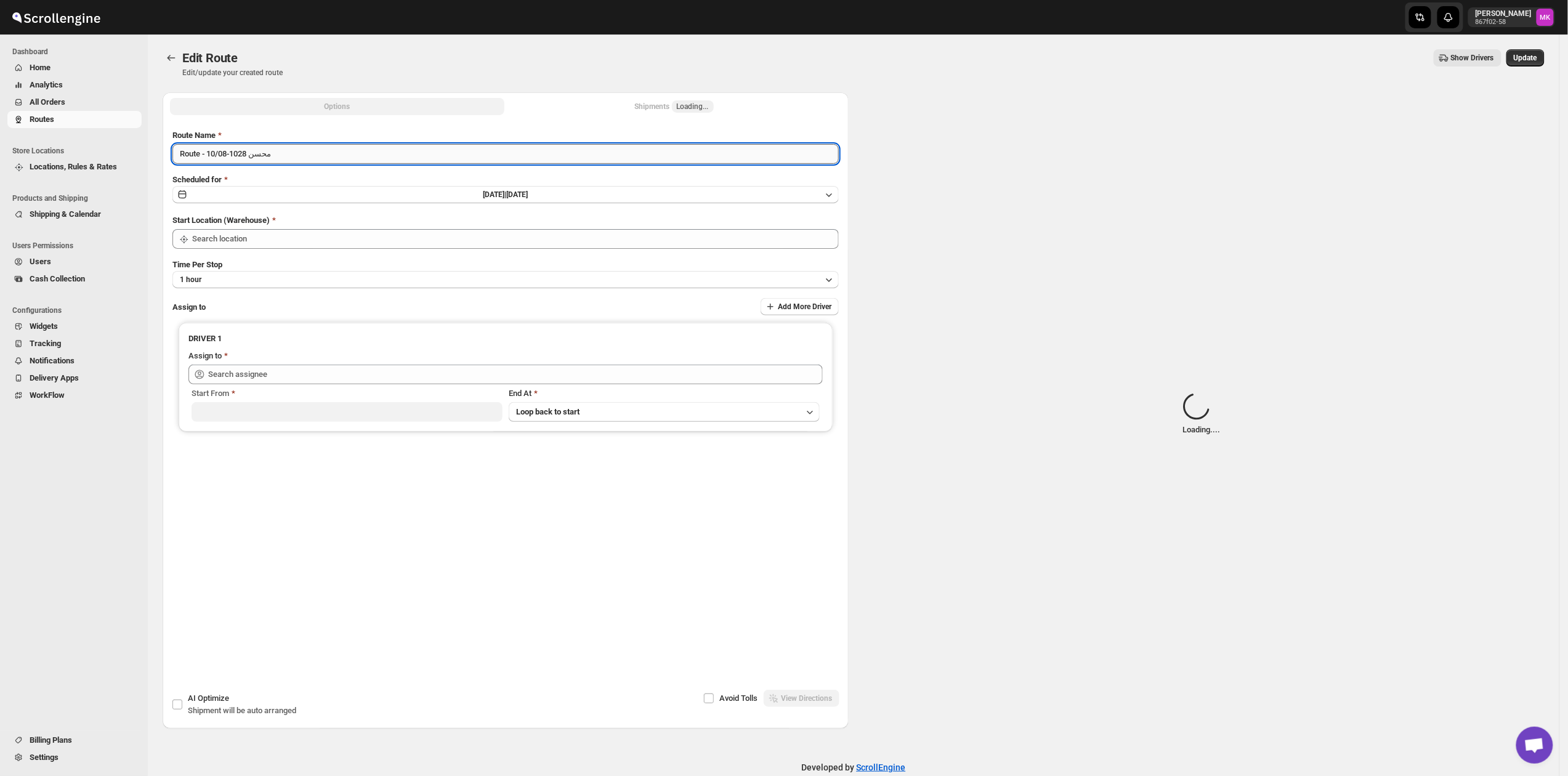
click at [297, 161] on input "Route - 10/08-1028 محسن" at bounding box center [505, 154] width 667 height 20
type input "[GEOGRAPHIC_DATA]"
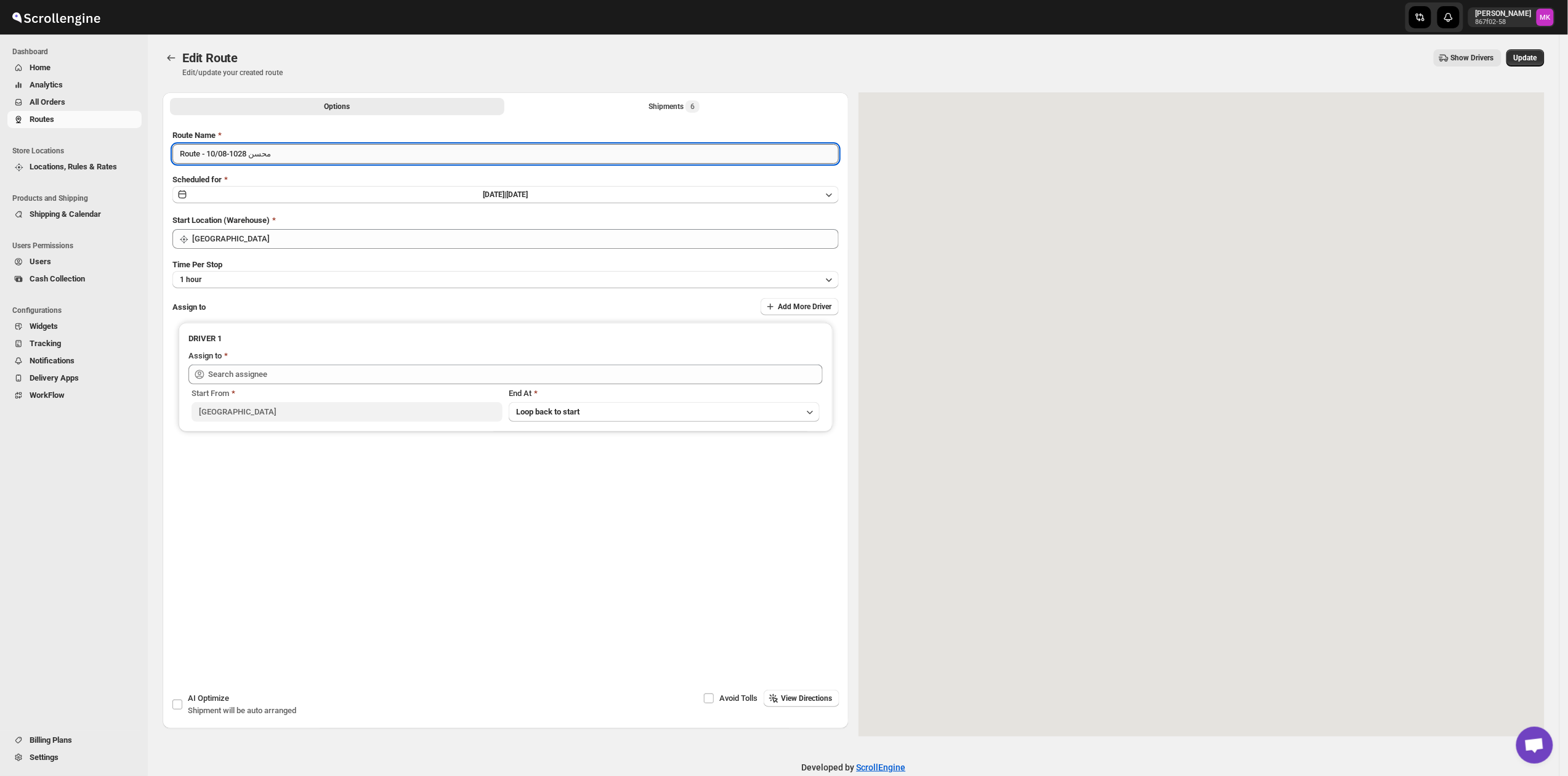
type input "[PERSON_NAME] ([PERSON_NAME][EMAIL_ADDRESS][DOMAIN_NAME])"
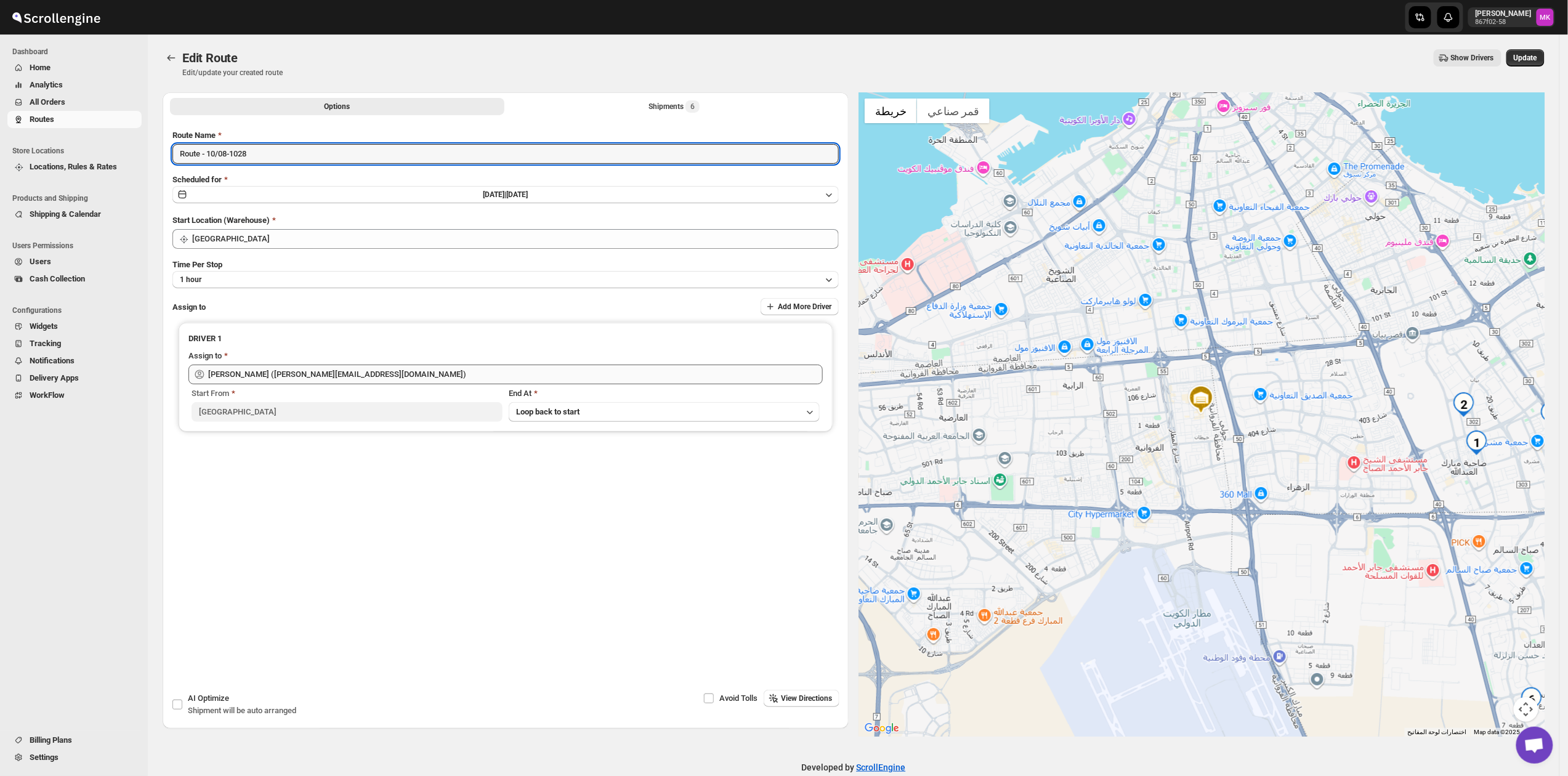
type input "Route - 10/08-1028"
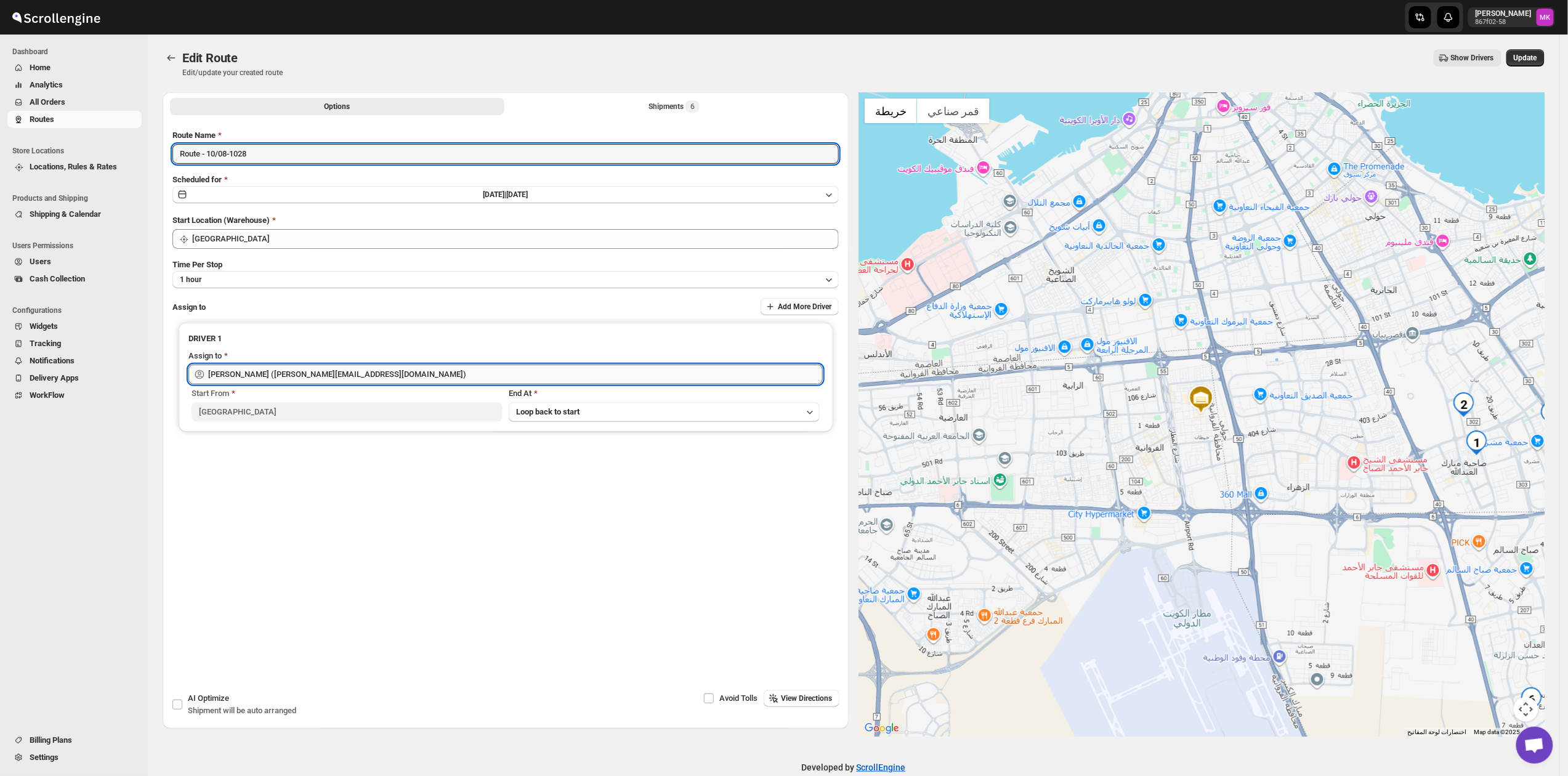
click at [302, 370] on input "[PERSON_NAME] ([PERSON_NAME][EMAIL_ADDRESS][DOMAIN_NAME])" at bounding box center [515, 375] width 614 height 20
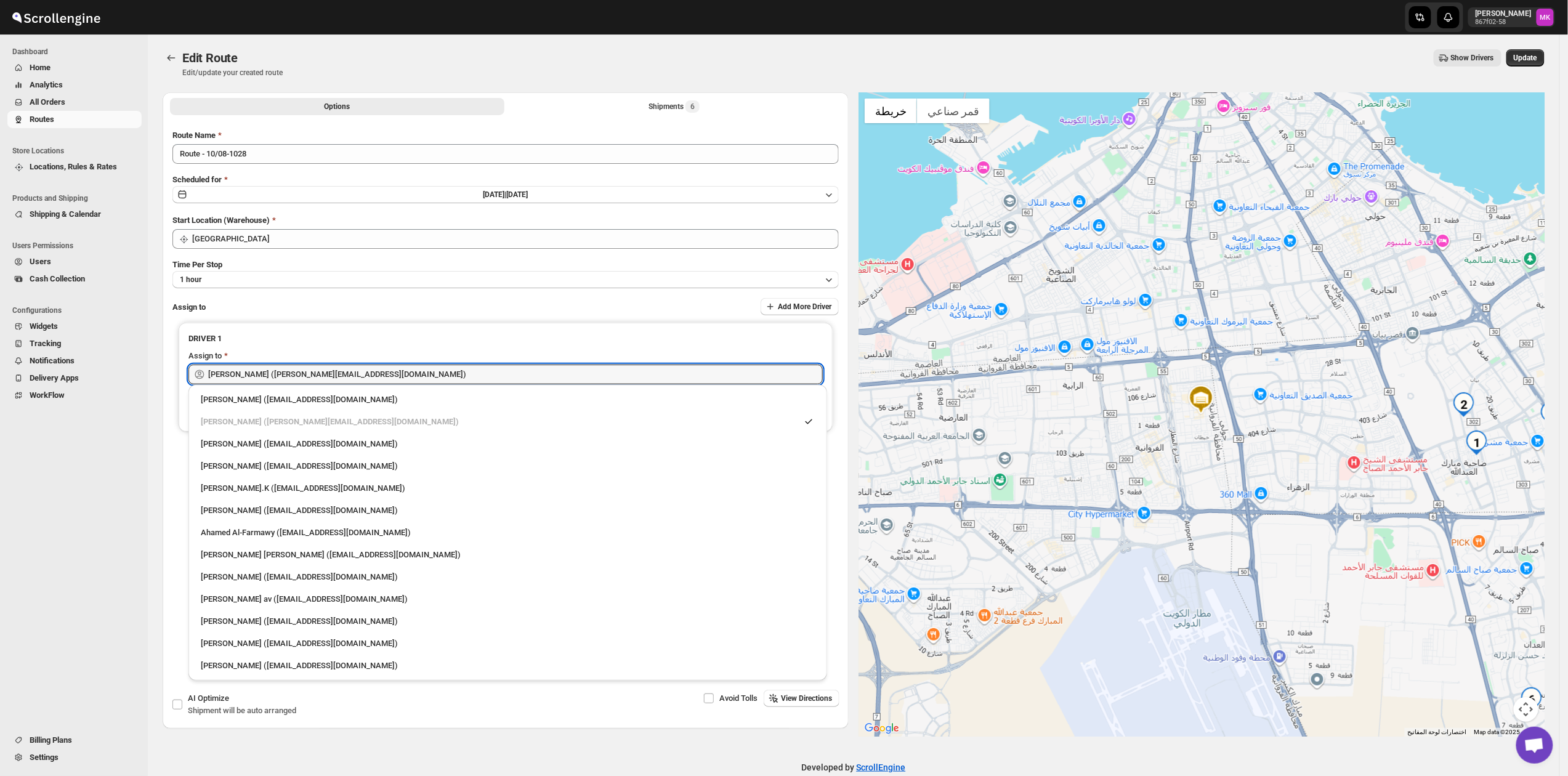
click at [257, 572] on div "[PERSON_NAME] ([EMAIL_ADDRESS][DOMAIN_NAME])" at bounding box center [507, 577] width 614 height 12
type input "[PERSON_NAME] ([EMAIL_ADDRESS][DOMAIN_NAME])"
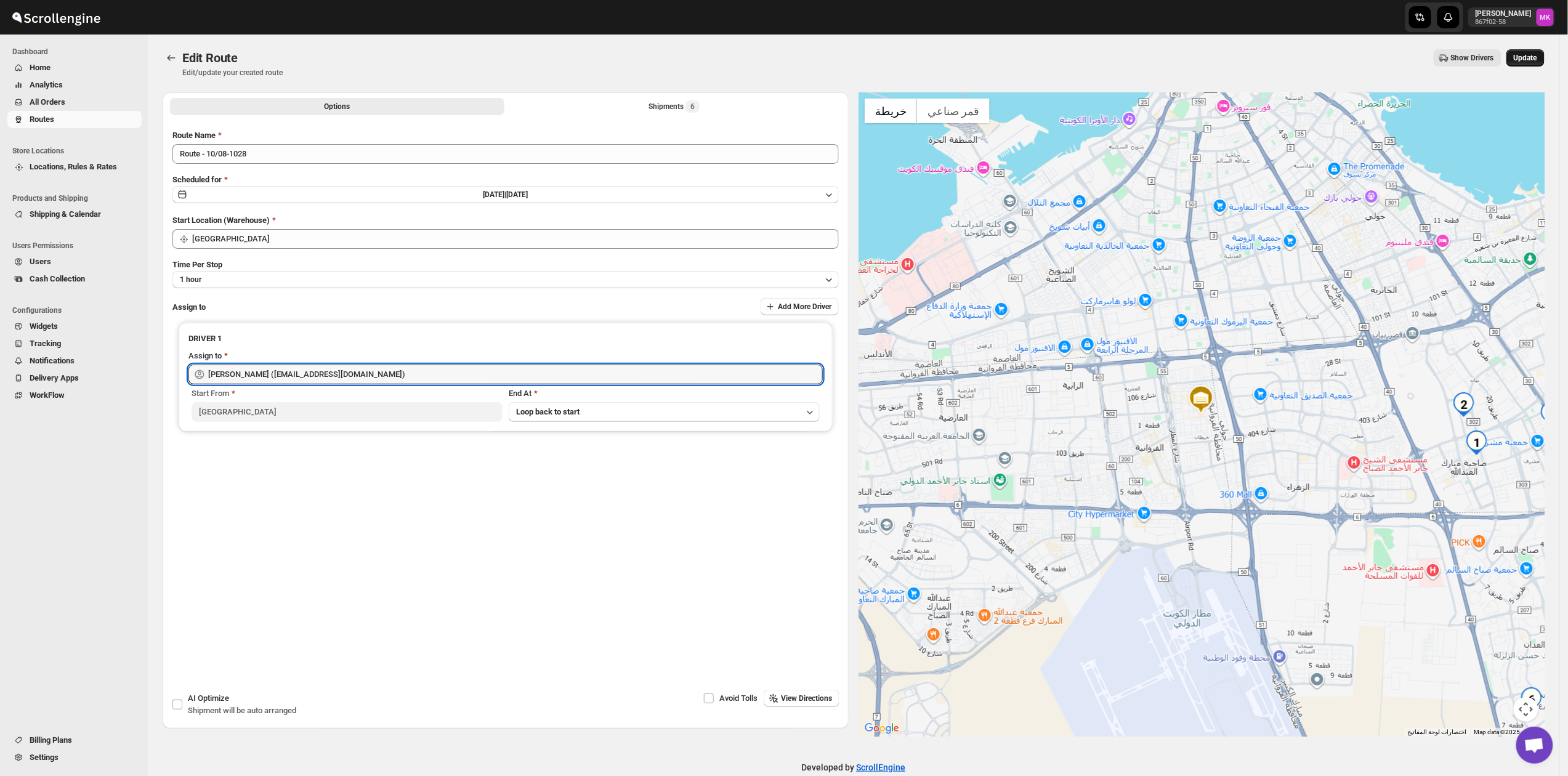
click at [1537, 55] on span "Update" at bounding box center [1526, 57] width 24 height 10
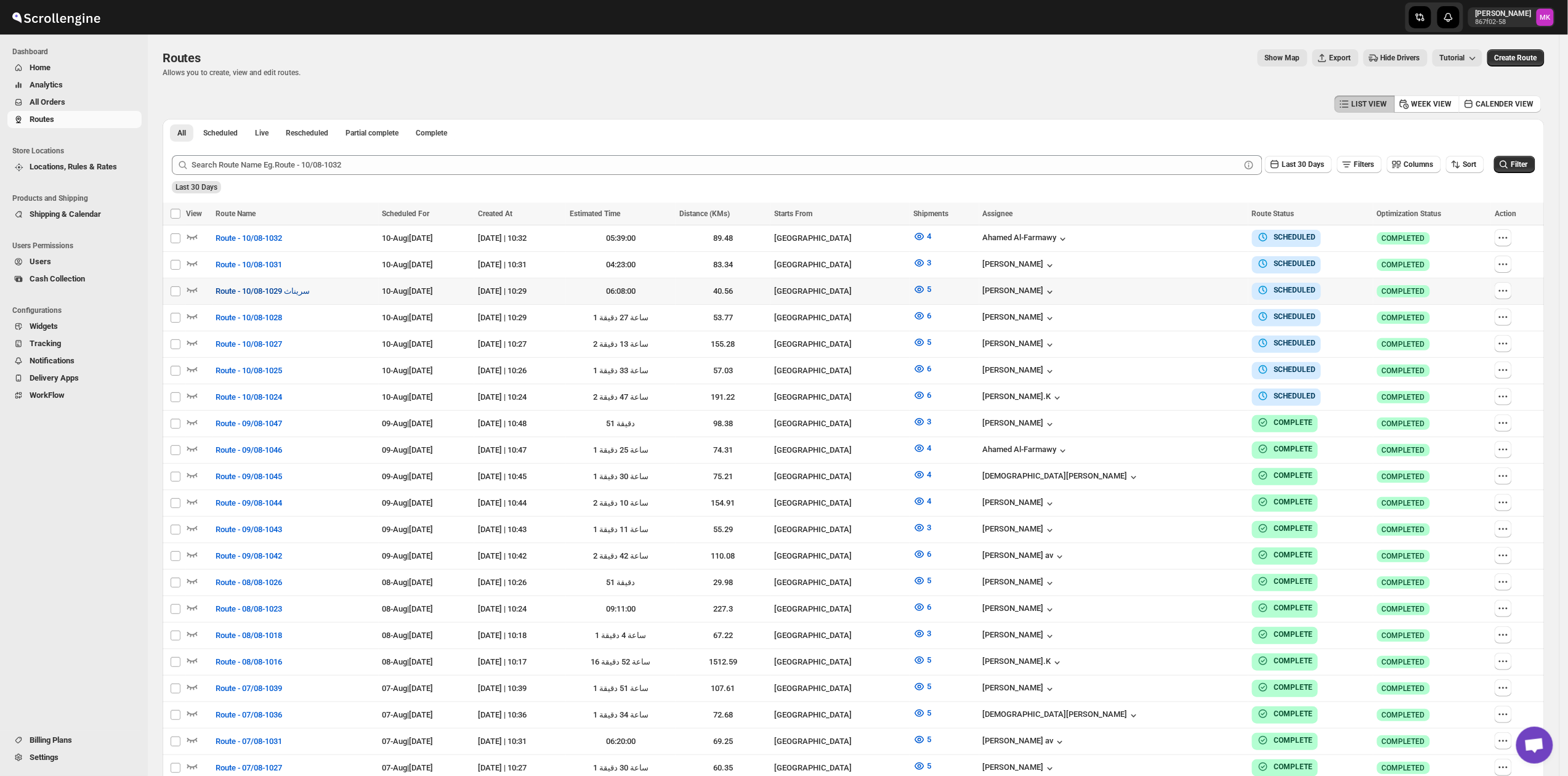
click at [246, 292] on span "Route - 10/08-1029 سريناث" at bounding box center [263, 292] width 94 height 12
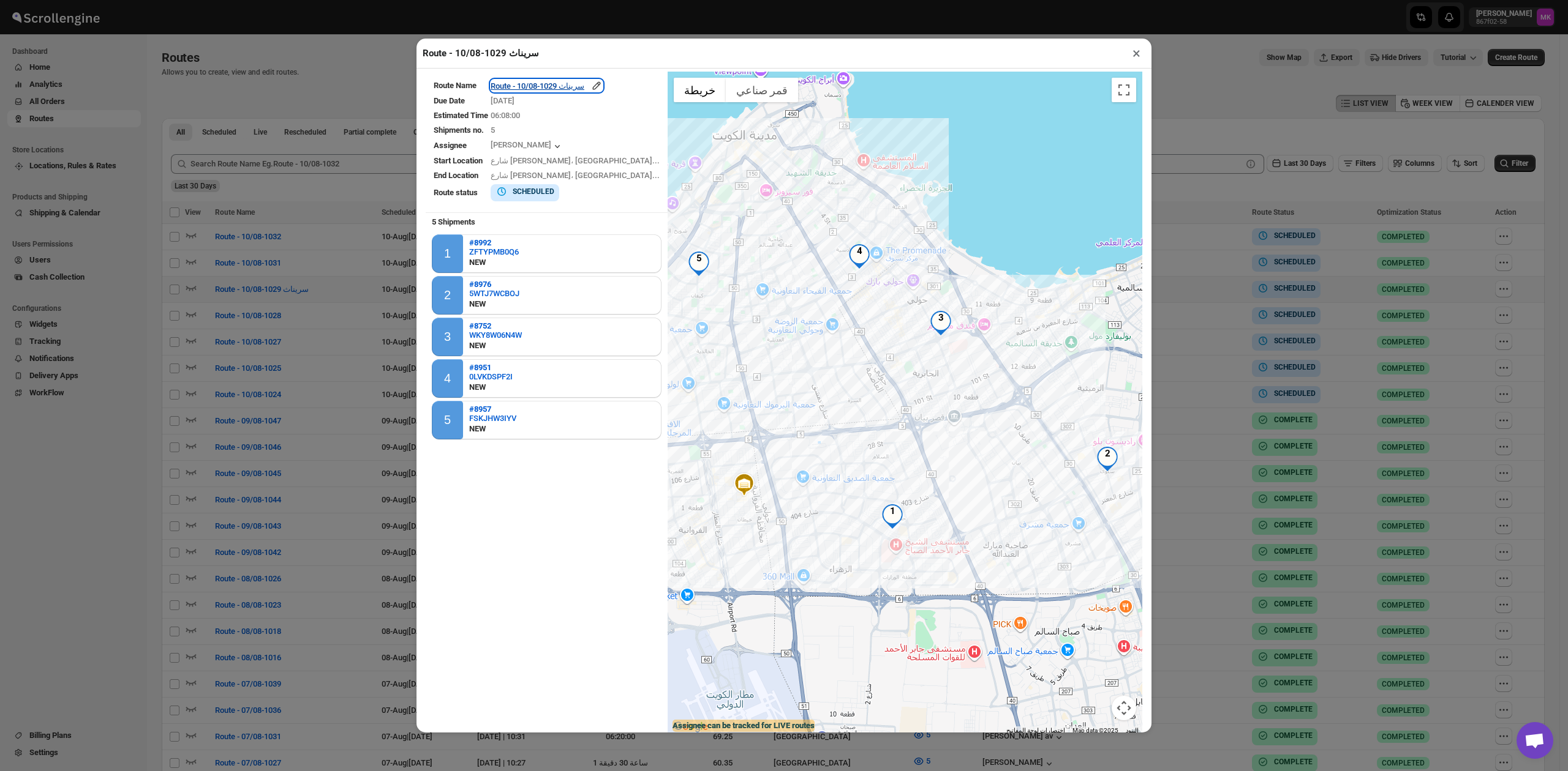
click at [520, 82] on div "Route - 10/08-1029 سريناث" at bounding box center [546, 86] width 112 height 12
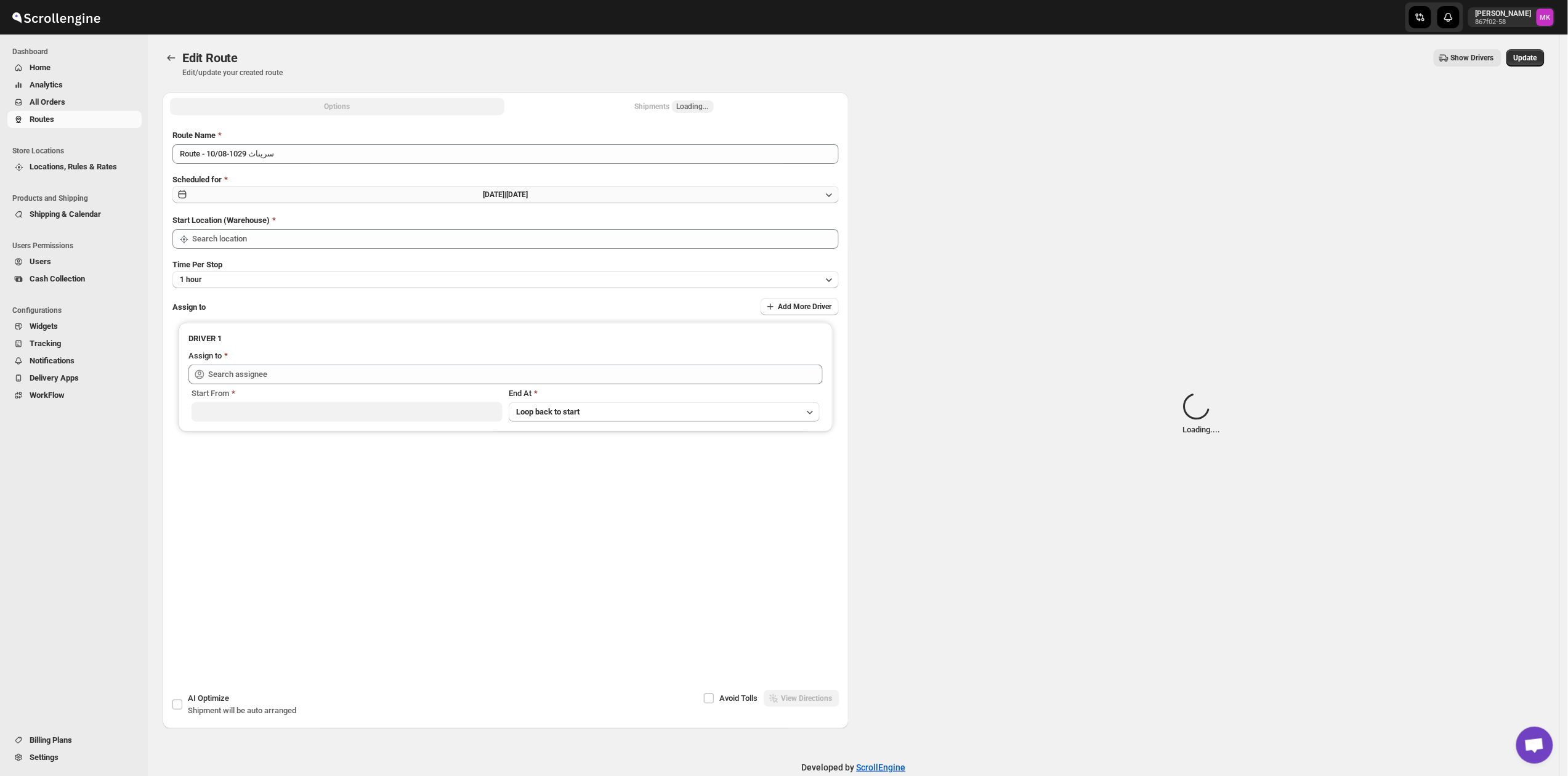
type input "Route - 10/08-1029 سريناث"
type input "[GEOGRAPHIC_DATA]"
type input "[PERSON_NAME] ([PERSON_NAME][EMAIL_ADDRESS][DOMAIN_NAME])"
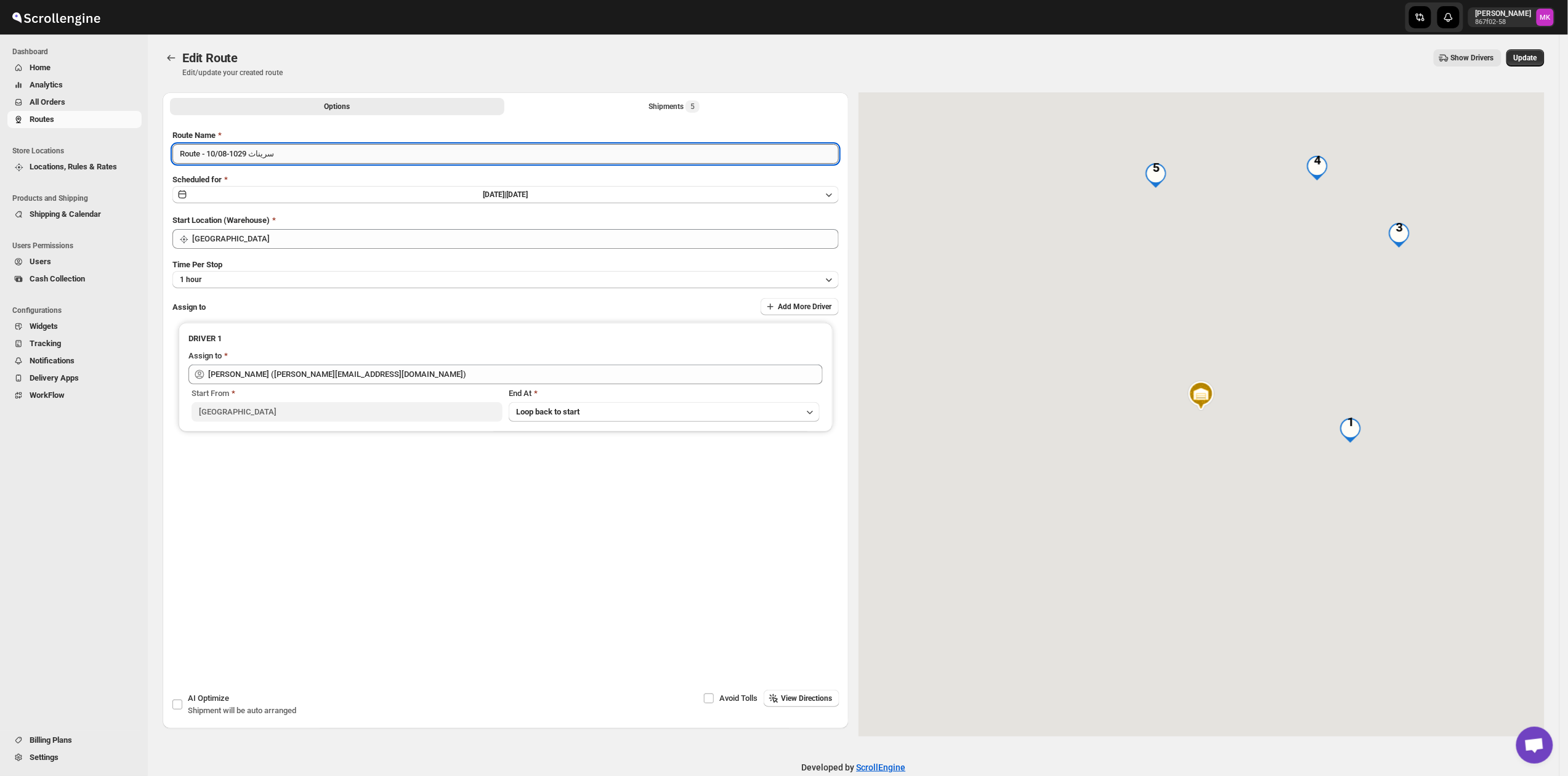
click at [288, 156] on input "Route - 10/08-1029 سريناث" at bounding box center [505, 154] width 667 height 20
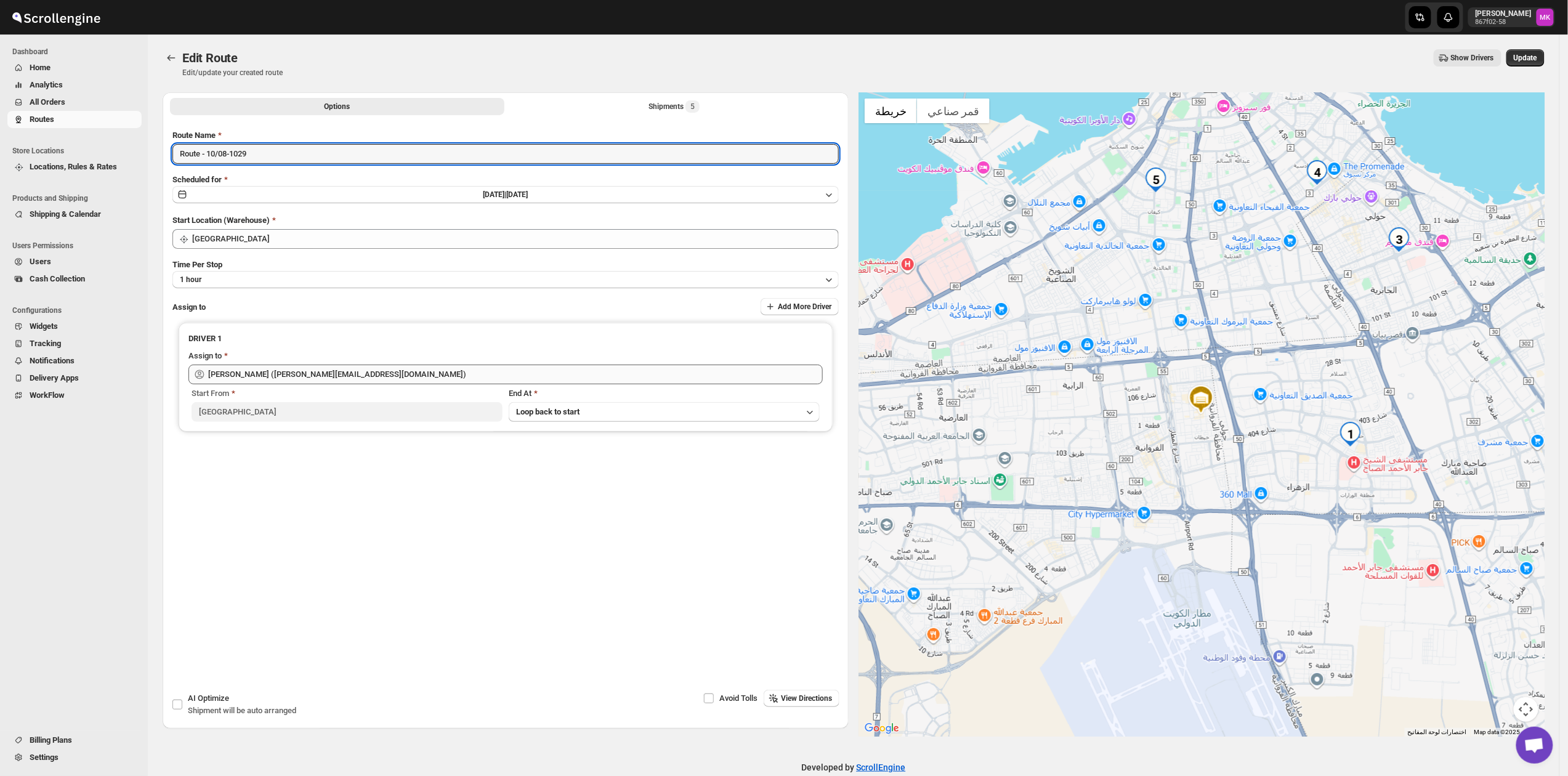
type input "Route - 10/08-1029"
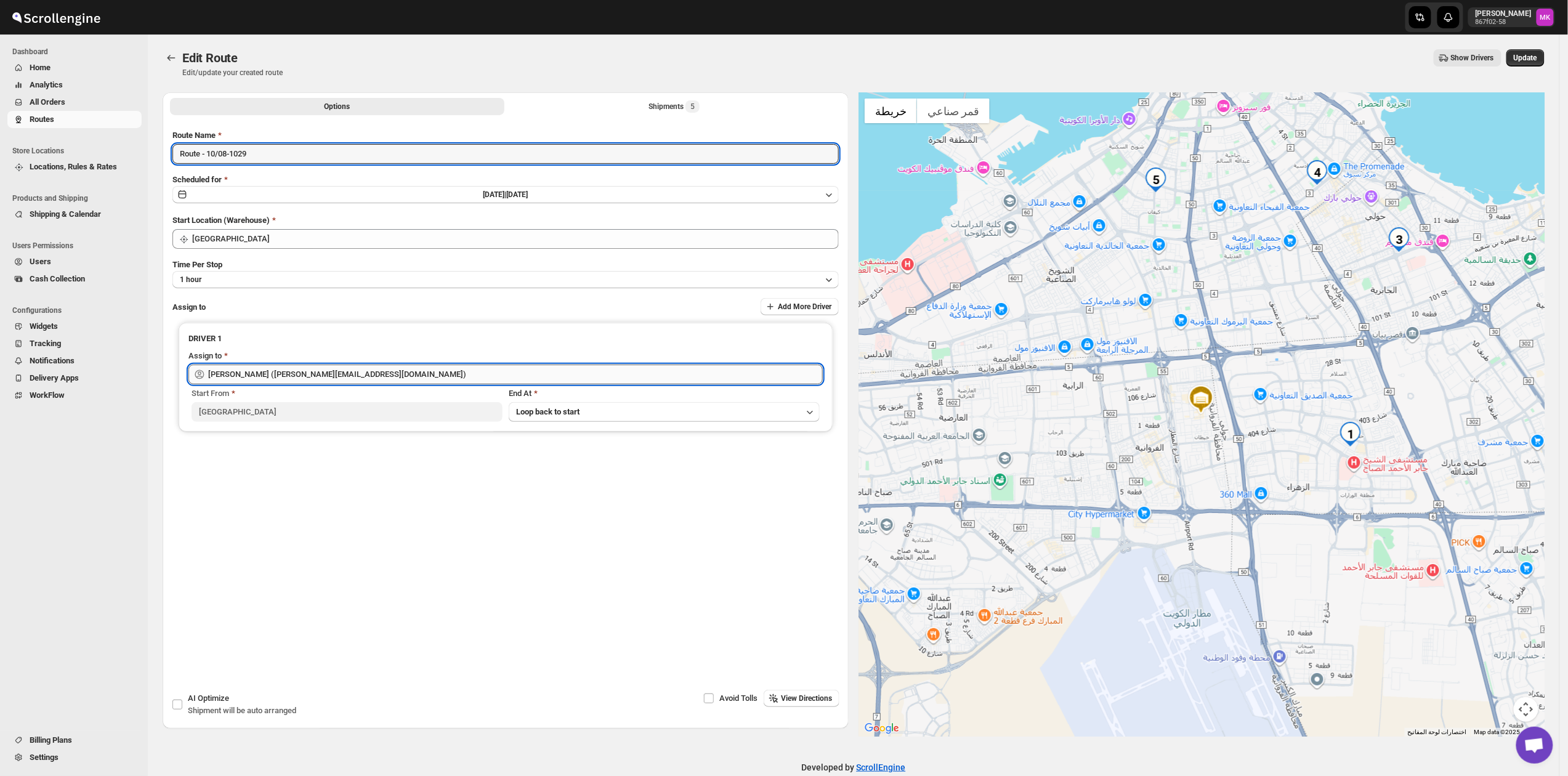
click at [285, 370] on input "[PERSON_NAME] ([PERSON_NAME][EMAIL_ADDRESS][DOMAIN_NAME])" at bounding box center [515, 375] width 614 height 20
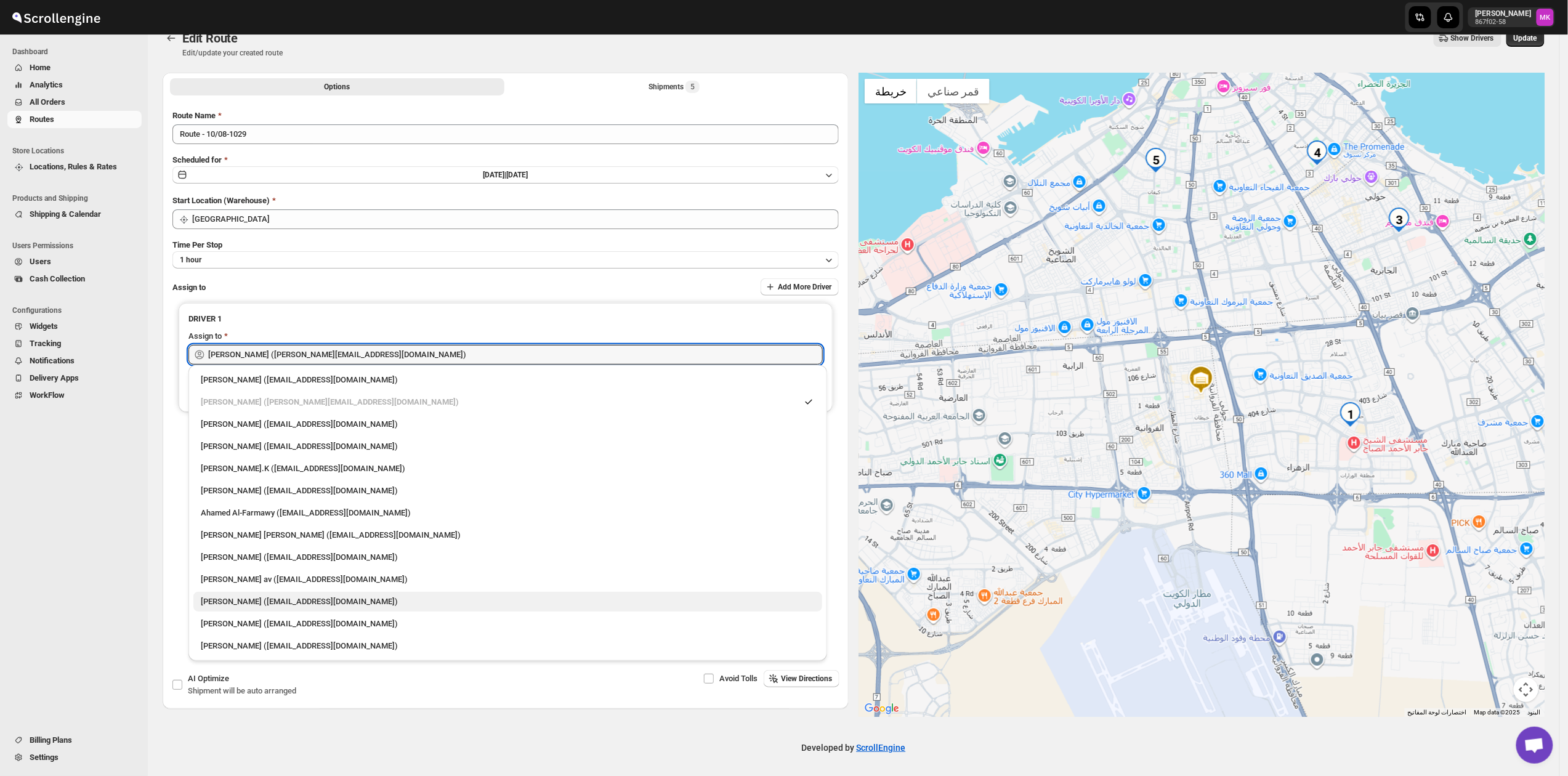
scroll to position [22, 0]
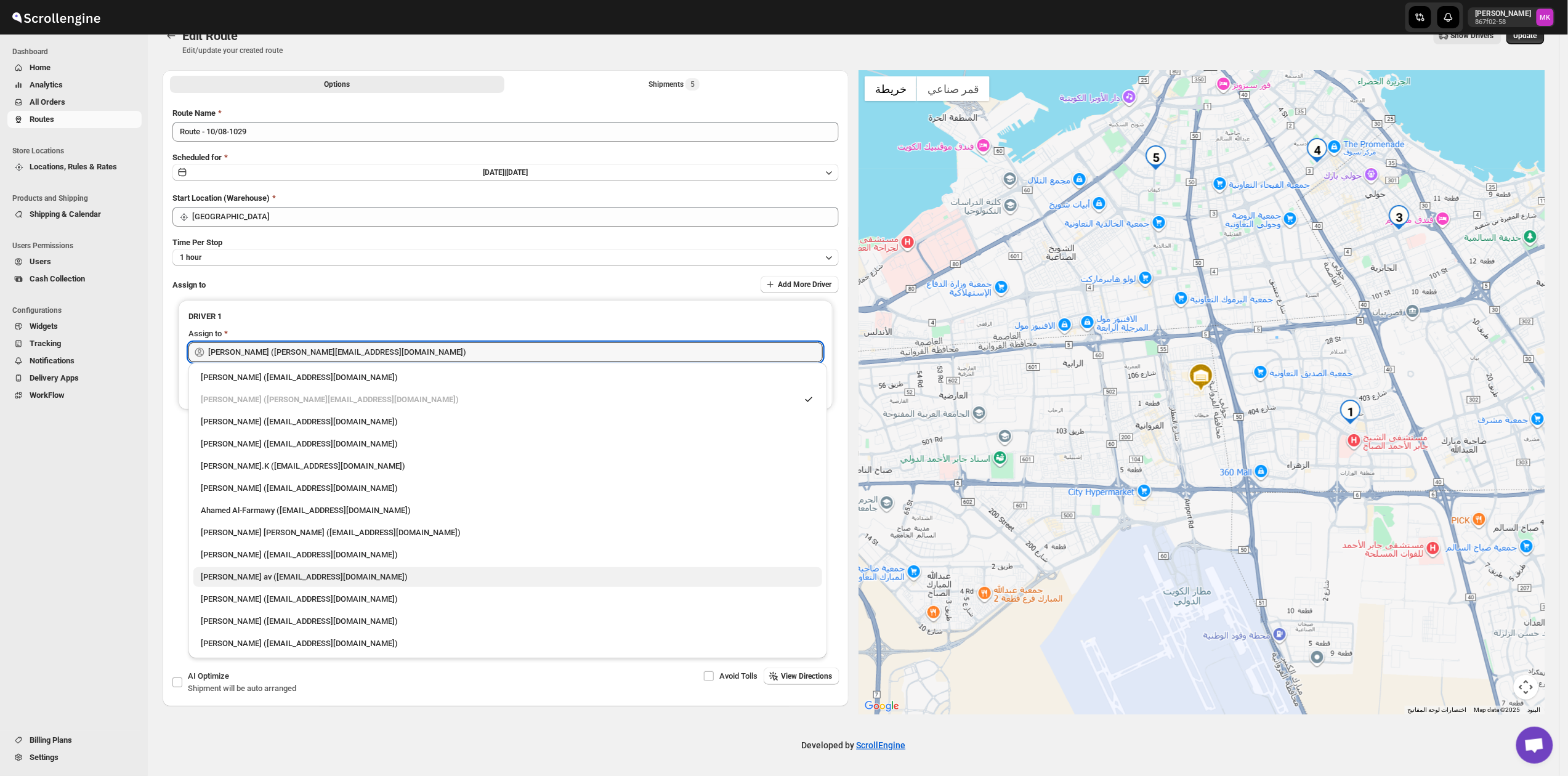
click at [249, 584] on div "[PERSON_NAME] av ([EMAIL_ADDRESS][DOMAIN_NAME])" at bounding box center [508, 577] width 629 height 20
type input "[PERSON_NAME] av ([EMAIL_ADDRESS][DOMAIN_NAME])"
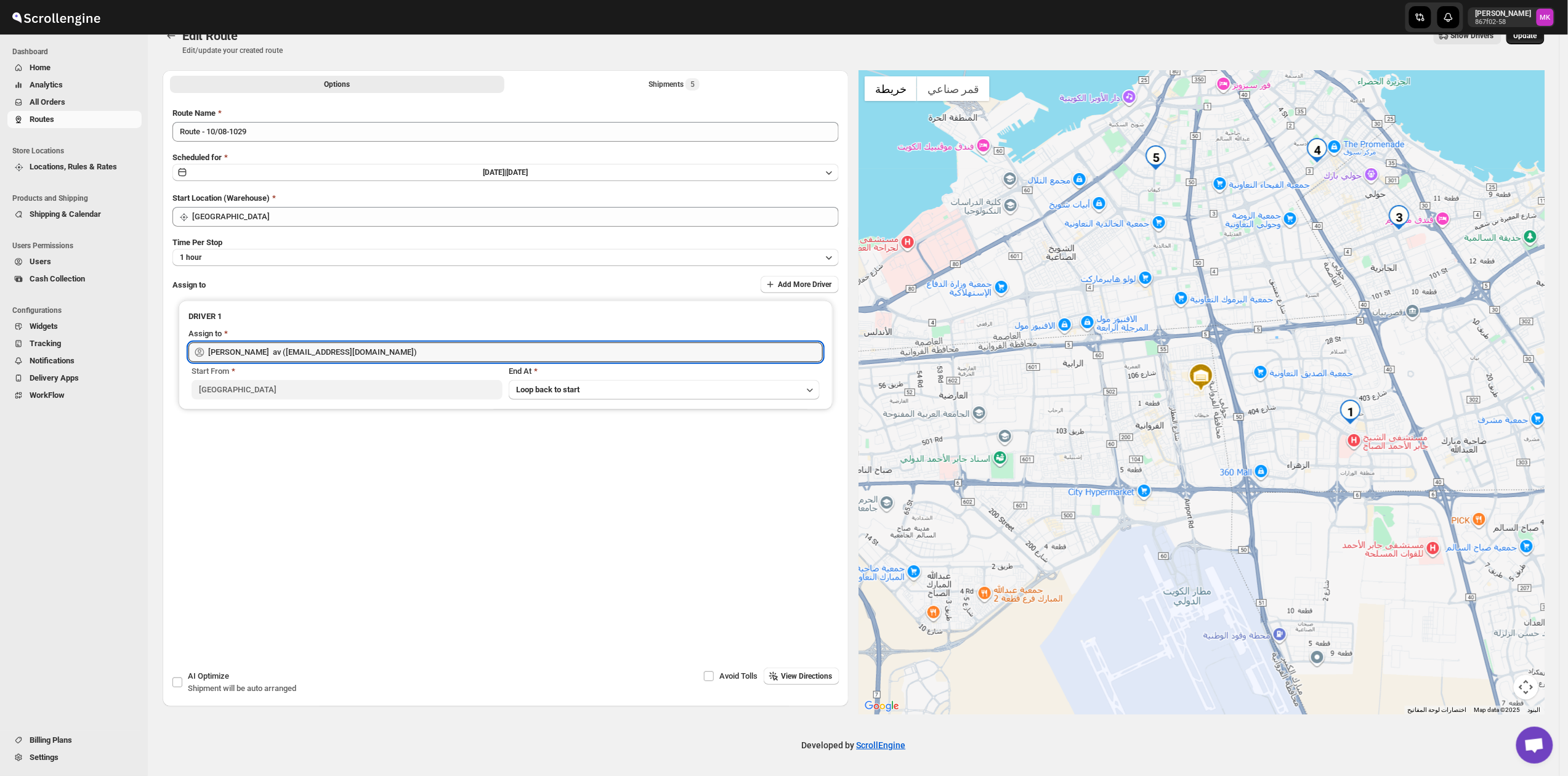
click at [1527, 43] on button "Update" at bounding box center [1526, 35] width 38 height 18
